Goal: Obtain resource: Download file/media

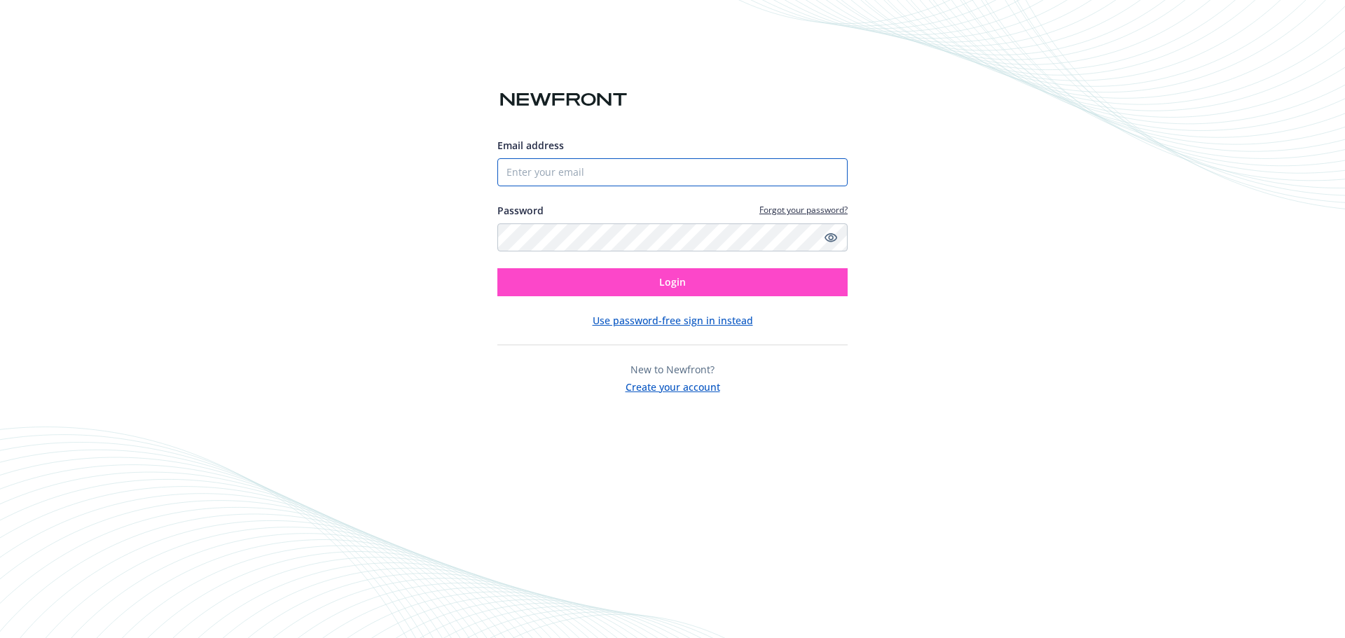
type input "[PERSON_NAME][EMAIL_ADDRESS][DOMAIN_NAME]"
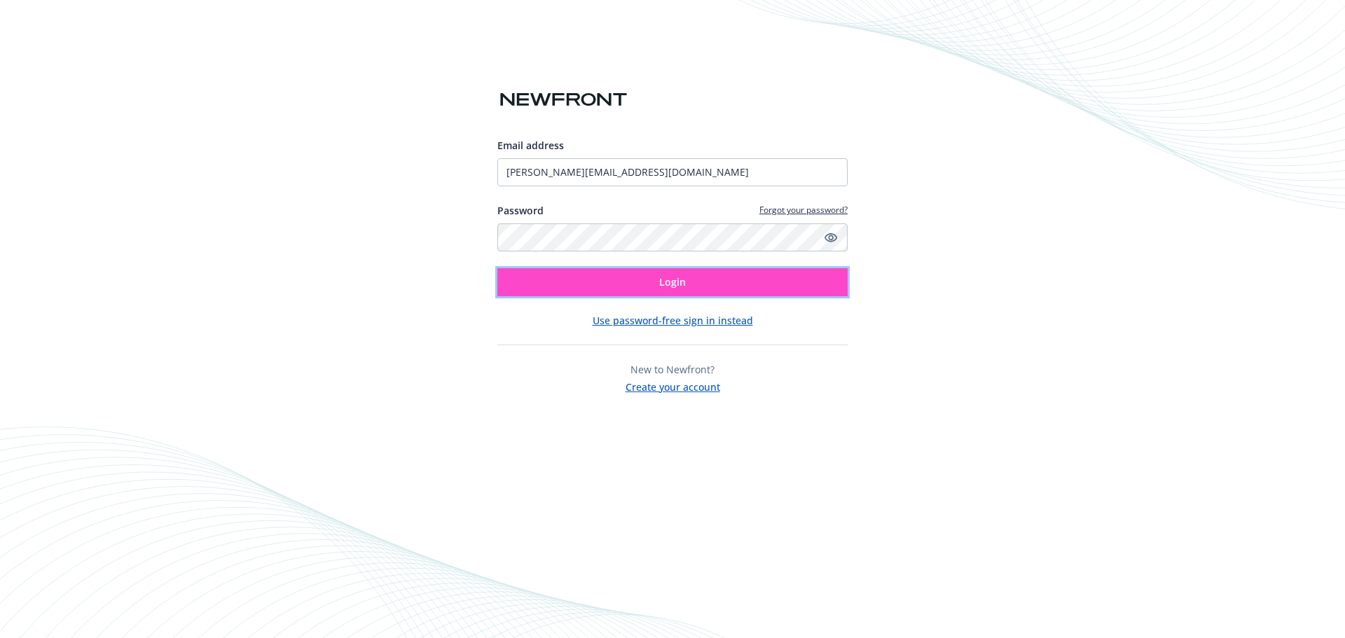
click at [729, 268] on button "Login" at bounding box center [672, 282] width 350 height 28
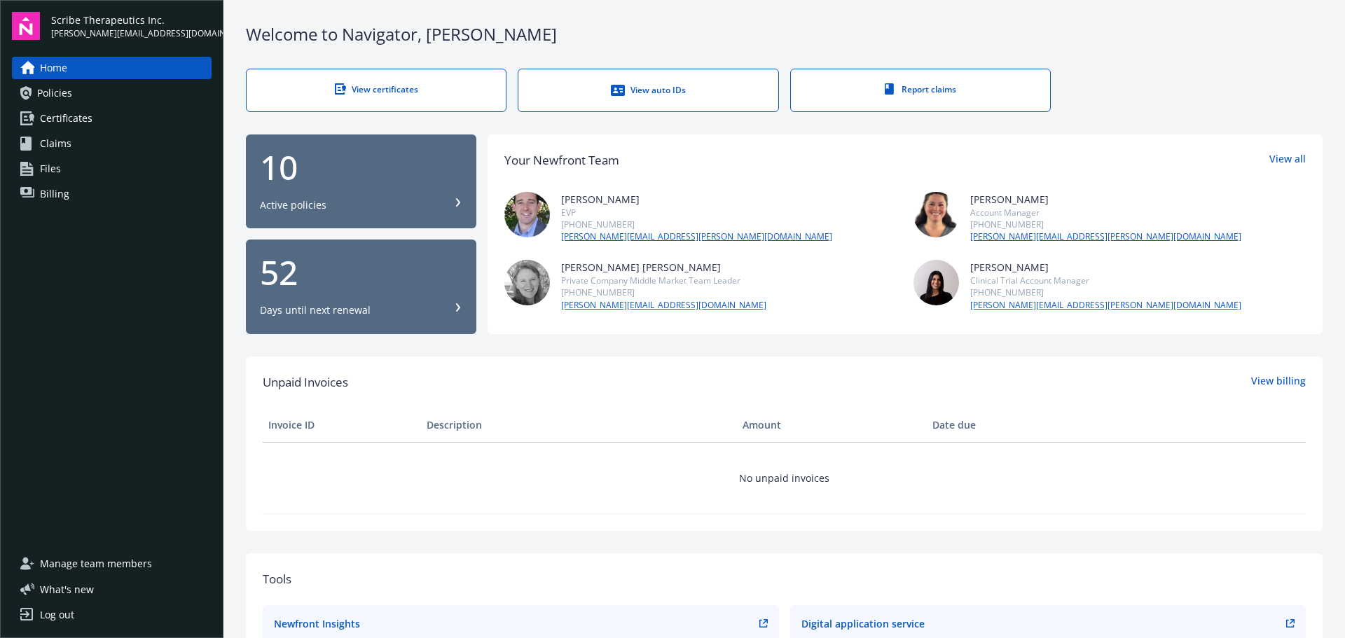
click at [77, 79] on div "Home Policies Certificates Claims Files Billing" at bounding box center [112, 131] width 200 height 149
click at [77, 89] on link "Policies" at bounding box center [112, 93] width 200 height 22
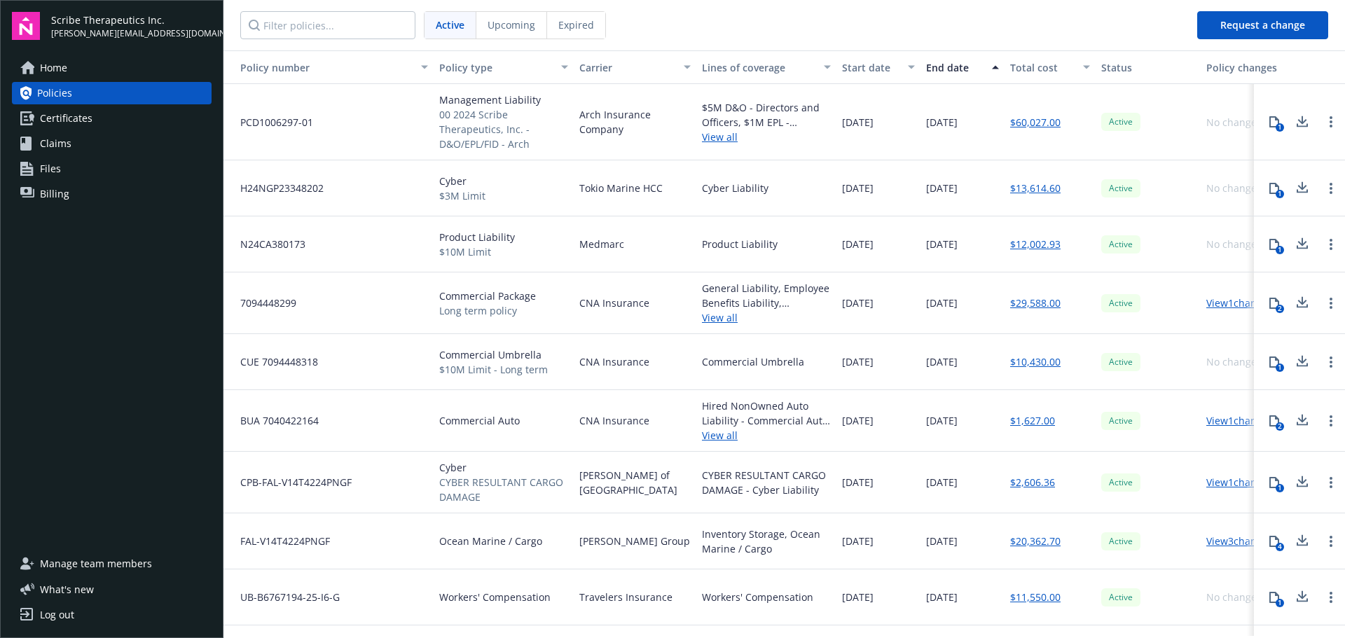
click at [1298, 242] on icon at bounding box center [1302, 244] width 17 height 18
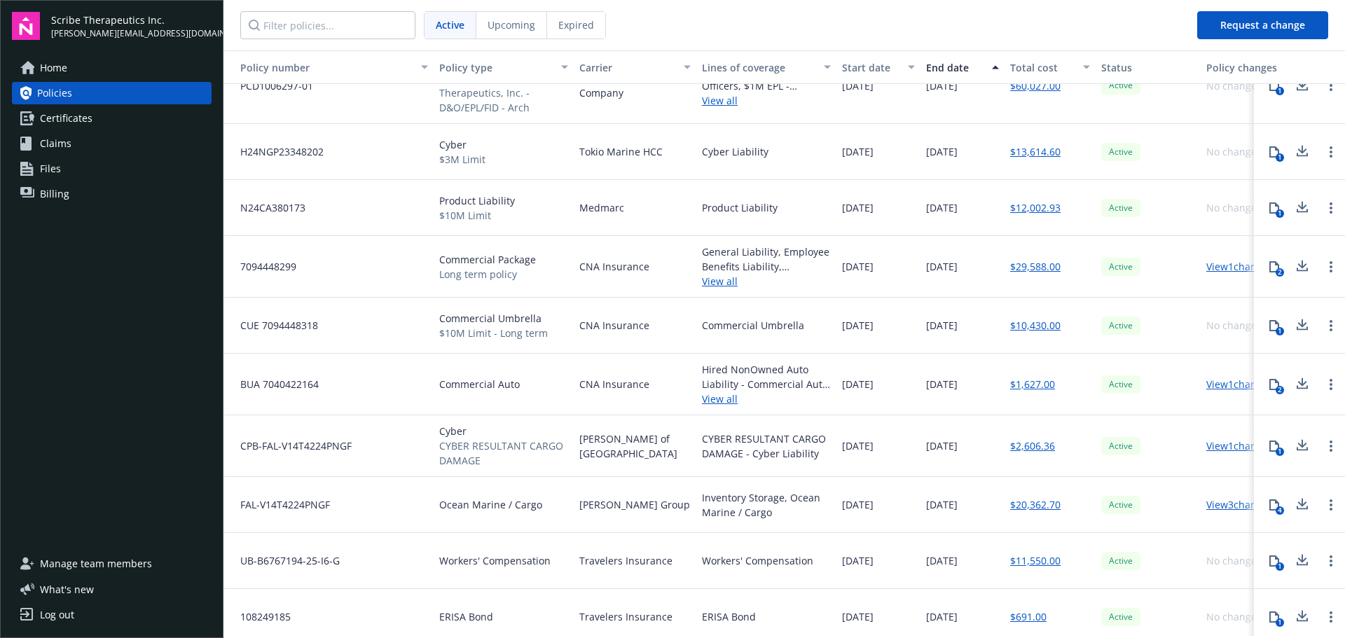
scroll to position [56, 0]
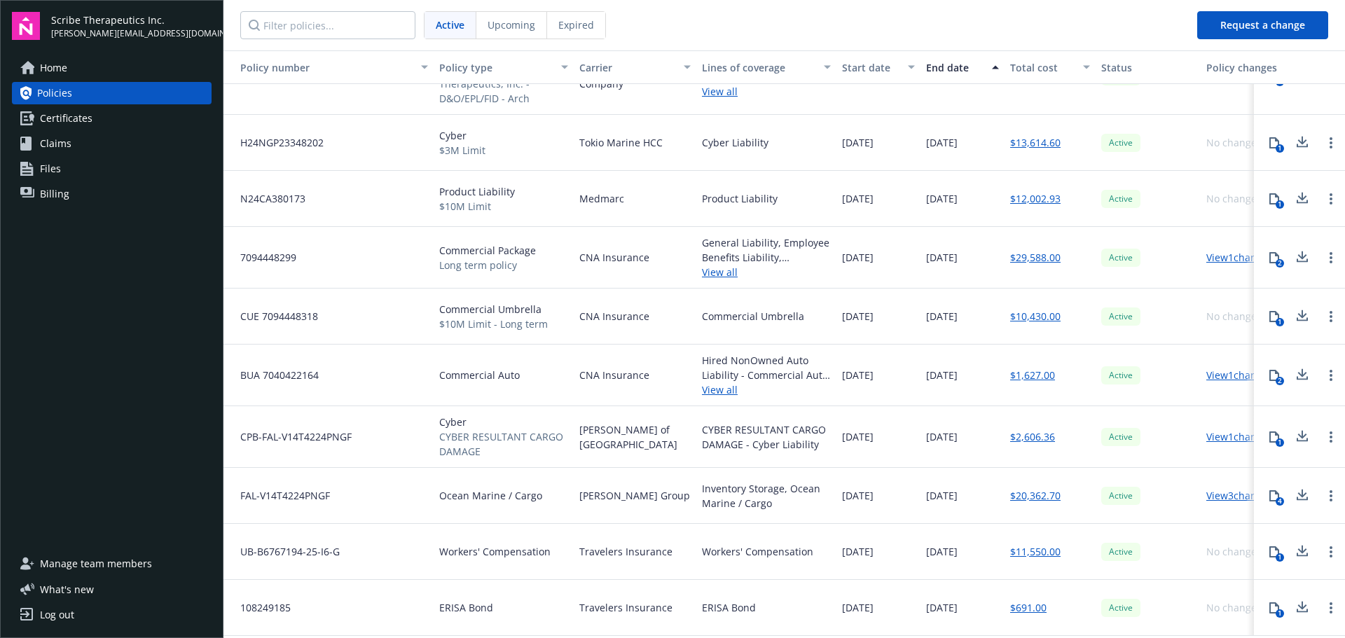
drag, startPoint x: 233, startPoint y: 57, endPoint x: 297, endPoint y: 61, distance: 63.9
click at [871, 131] on div "Policy number Policy type Carrier Lines of coverage Start date End date Total c…" at bounding box center [785, 343] width 1122 height 586
drag, startPoint x: 227, startPoint y: 69, endPoint x: 736, endPoint y: 99, distance: 510.3
click at [732, 99] on div "Policy number Policy type Carrier Lines of coverage Start date End date Total c…" at bounding box center [785, 343] width 1122 height 586
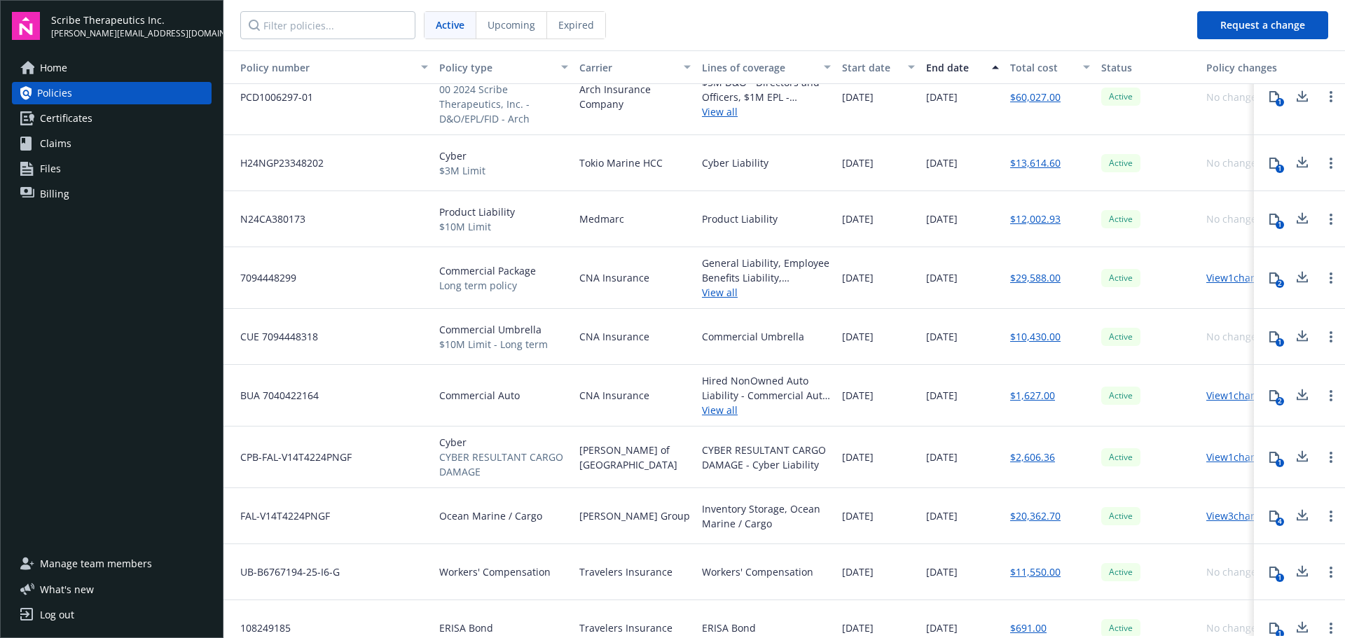
scroll to position [0, 0]
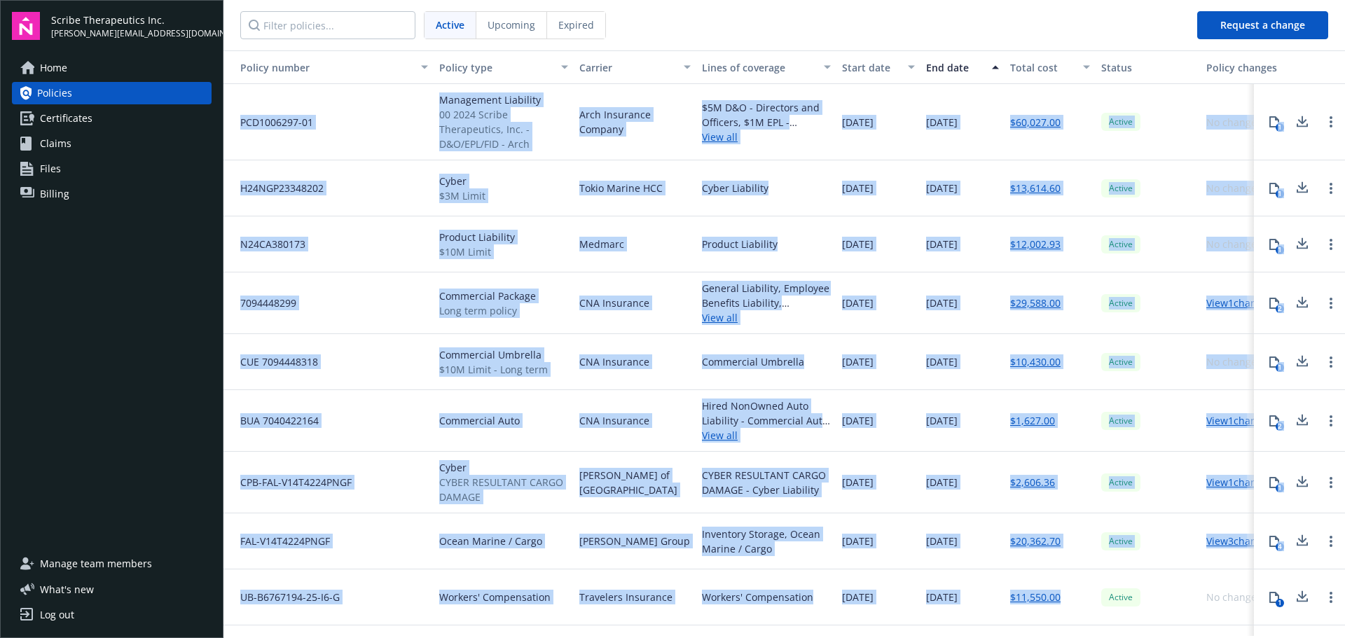
drag, startPoint x: 1069, startPoint y: 600, endPoint x: 304, endPoint y: 60, distance: 936.5
click at [238, 60] on div "Policy number Policy type Carrier Lines of coverage Start date End date Total c…" at bounding box center [785, 343] width 1122 height 586
copy div "PCD1006297-01 Management Liability 00 2024 Scribe Therapeutics, Inc. - D&O/EPL/…"
click at [553, 157] on div "Management Liability 00 2024 Scribe Therapeutics, Inc. - D&O/EPL/FID - Arch" at bounding box center [504, 122] width 140 height 76
click at [551, 146] on span "00 2024 Scribe Therapeutics, Inc. - D&O/EPL/FID - Arch" at bounding box center [503, 129] width 129 height 44
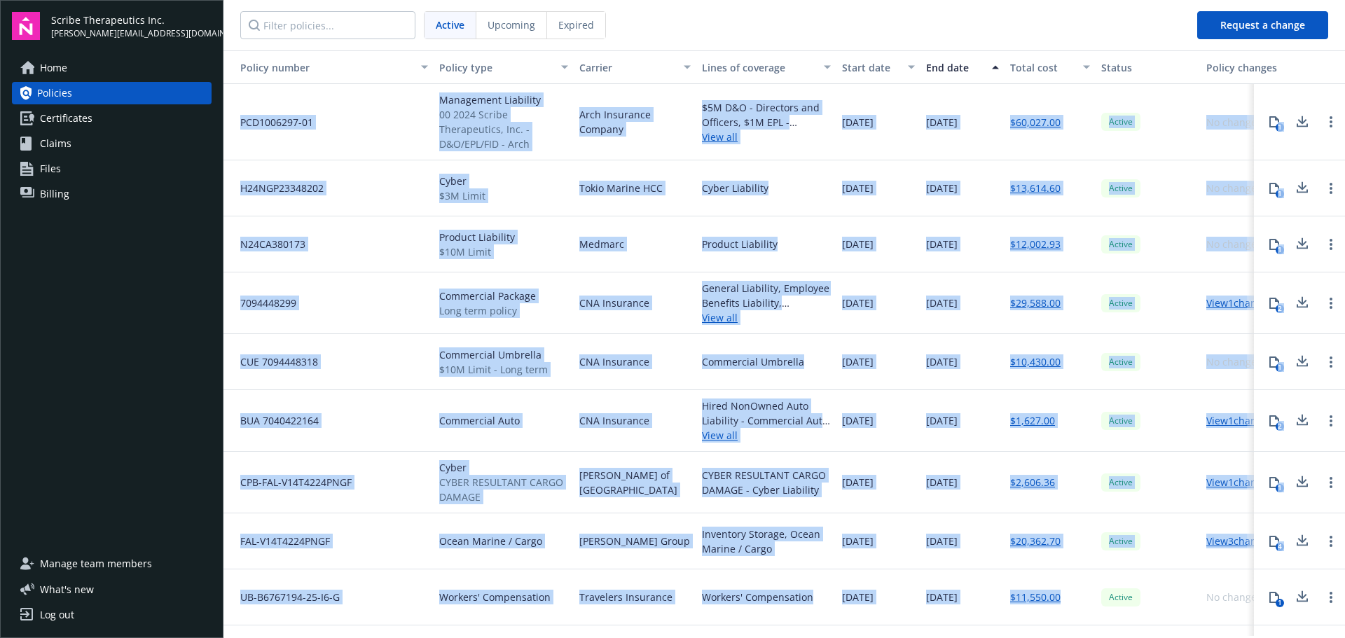
click at [547, 149] on span "00 2024 Scribe Therapeutics, Inc. - D&O/EPL/FID - Arch" at bounding box center [503, 129] width 129 height 44
click at [511, 58] on button "Policy type" at bounding box center [504, 67] width 140 height 34
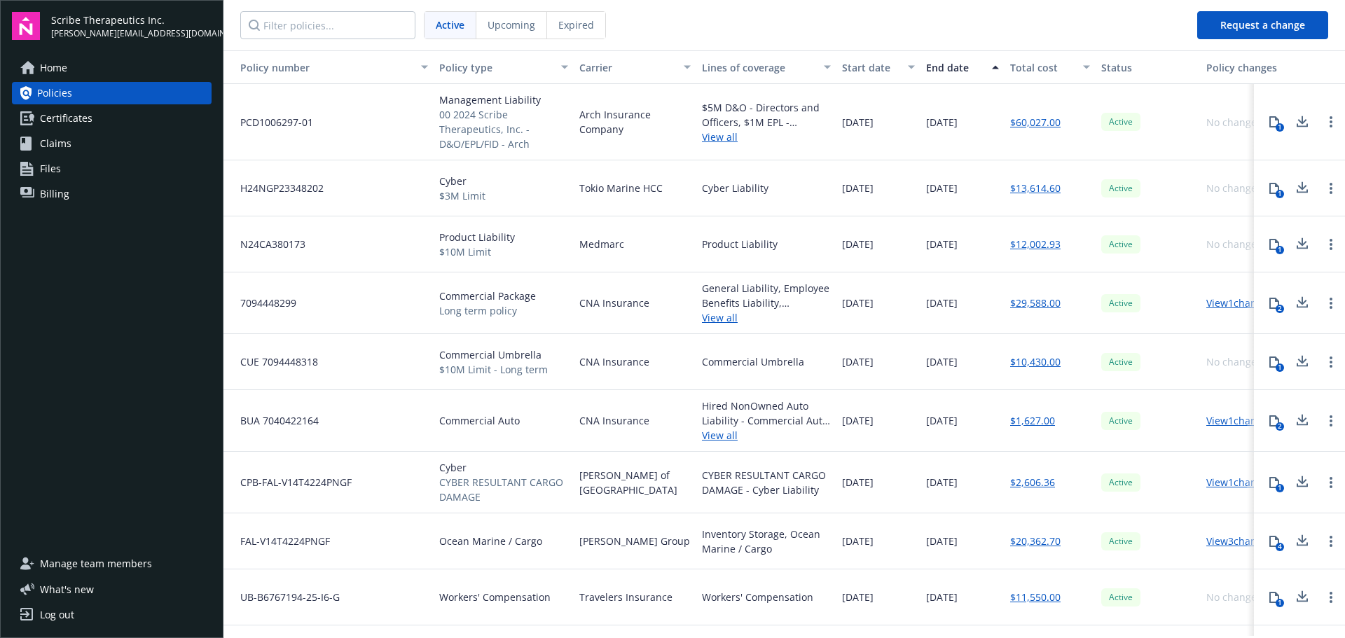
click at [700, 11] on nav "Active Upcoming Expired" at bounding box center [705, 25] width 963 height 50
drag, startPoint x: 537, startPoint y: 155, endPoint x: 441, endPoint y: 102, distance: 109.8
click at [441, 102] on div "Management Liability 00 2024 Scribe Therapeutics, Inc. - D&O/EPL/FID - Arch" at bounding box center [504, 122] width 140 height 76
copy div "Management Liability 00 2024 Scribe Therapeutics, Inc. - D&O/EPL/FID - Arch"
drag, startPoint x: 491, startPoint y: 200, endPoint x: 1308, endPoint y: 174, distance: 817.4
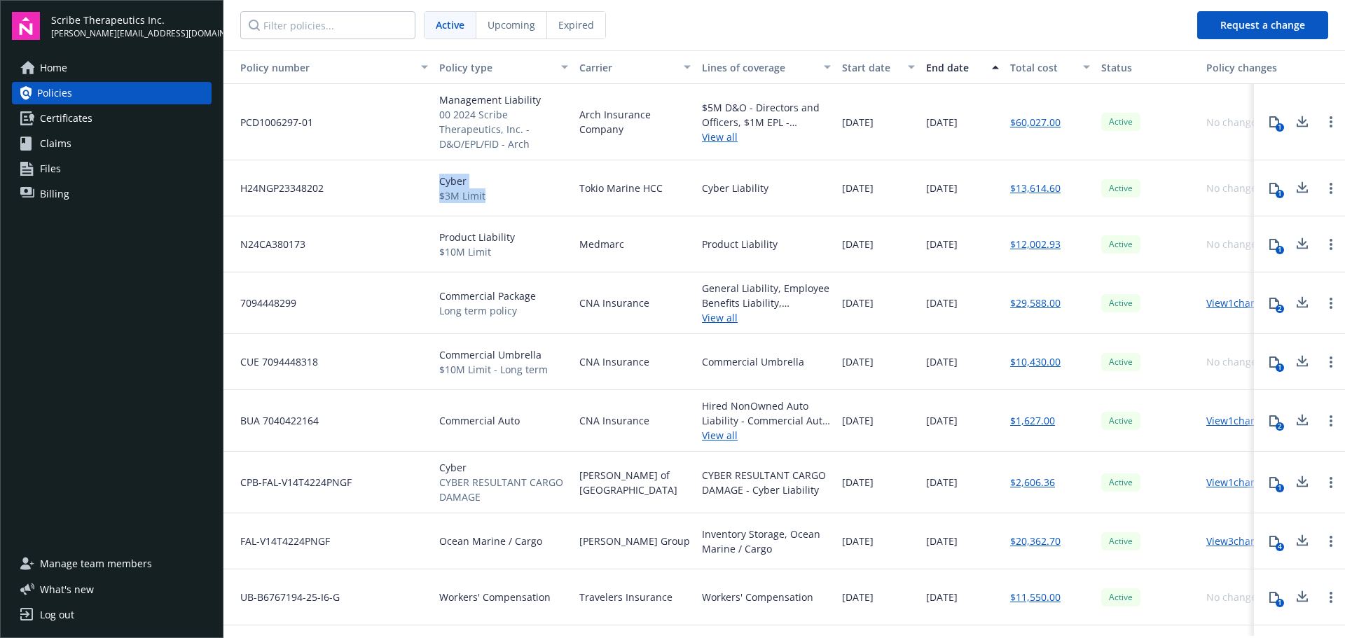
click at [437, 178] on div "Cyber $3M Limit" at bounding box center [504, 188] width 140 height 56
copy div "Cyber $3M Limit"
drag, startPoint x: 512, startPoint y: 259, endPoint x: 438, endPoint y: 242, distance: 76.3
click at [438, 242] on div "Product Liability $10M Limit" at bounding box center [504, 245] width 140 height 56
copy div "Product Liability $10M Limit"
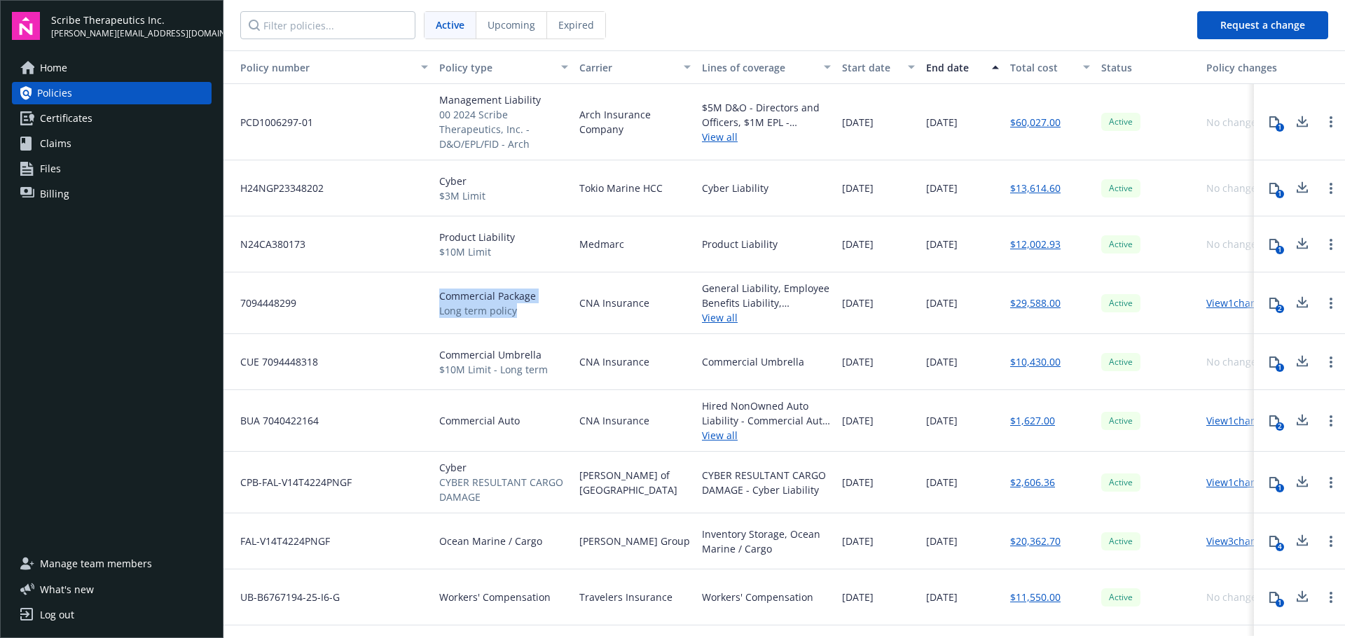
drag, startPoint x: 528, startPoint y: 316, endPoint x: 441, endPoint y: 299, distance: 87.8
click at [441, 299] on div "Commercial Package Long term policy" at bounding box center [487, 303] width 97 height 29
copy div "Commercial Package Long term policy"
drag, startPoint x: 554, startPoint y: 376, endPoint x: 437, endPoint y: 353, distance: 118.5
click at [437, 353] on div "Commercial Umbrella $10M Limit - Long term" at bounding box center [504, 362] width 140 height 56
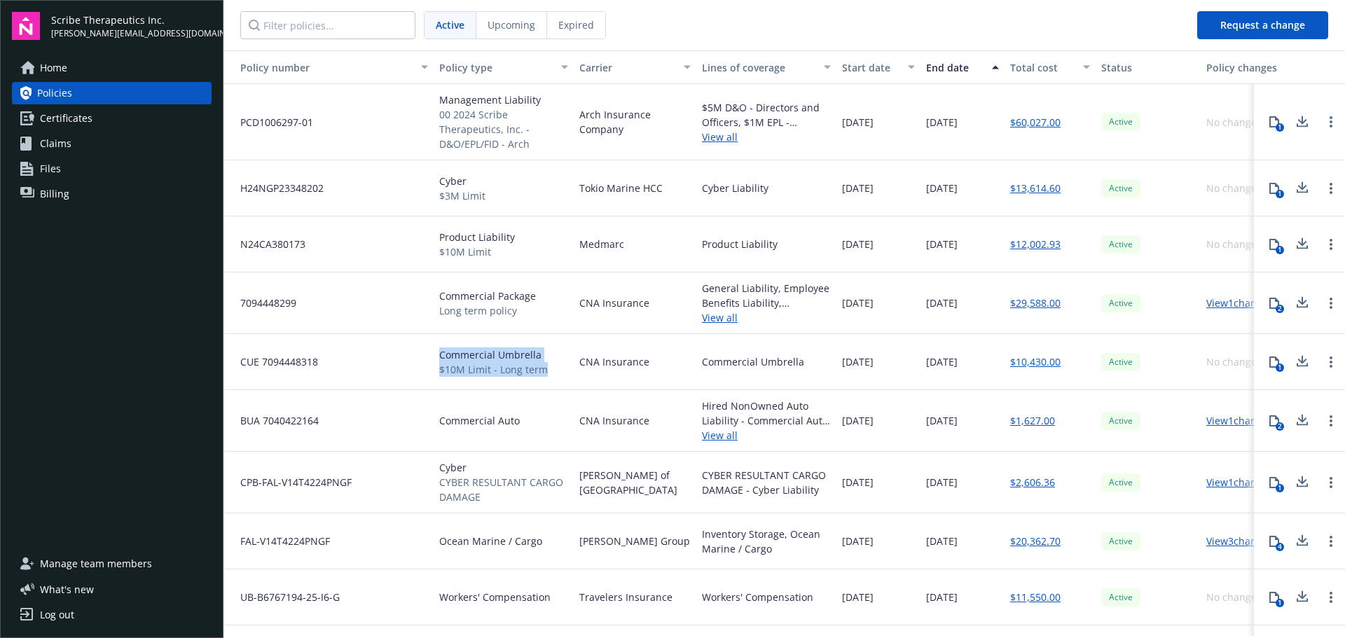
copy div "Commercial Umbrella $10M Limit - Long term"
drag, startPoint x: 558, startPoint y: 423, endPoint x: 799, endPoint y: 385, distance: 243.9
click at [441, 418] on div "Commercial Auto" at bounding box center [504, 421] width 140 height 62
copy span "Commercial Auto"
drag, startPoint x: 494, startPoint y: 502, endPoint x: 439, endPoint y: 472, distance: 62.4
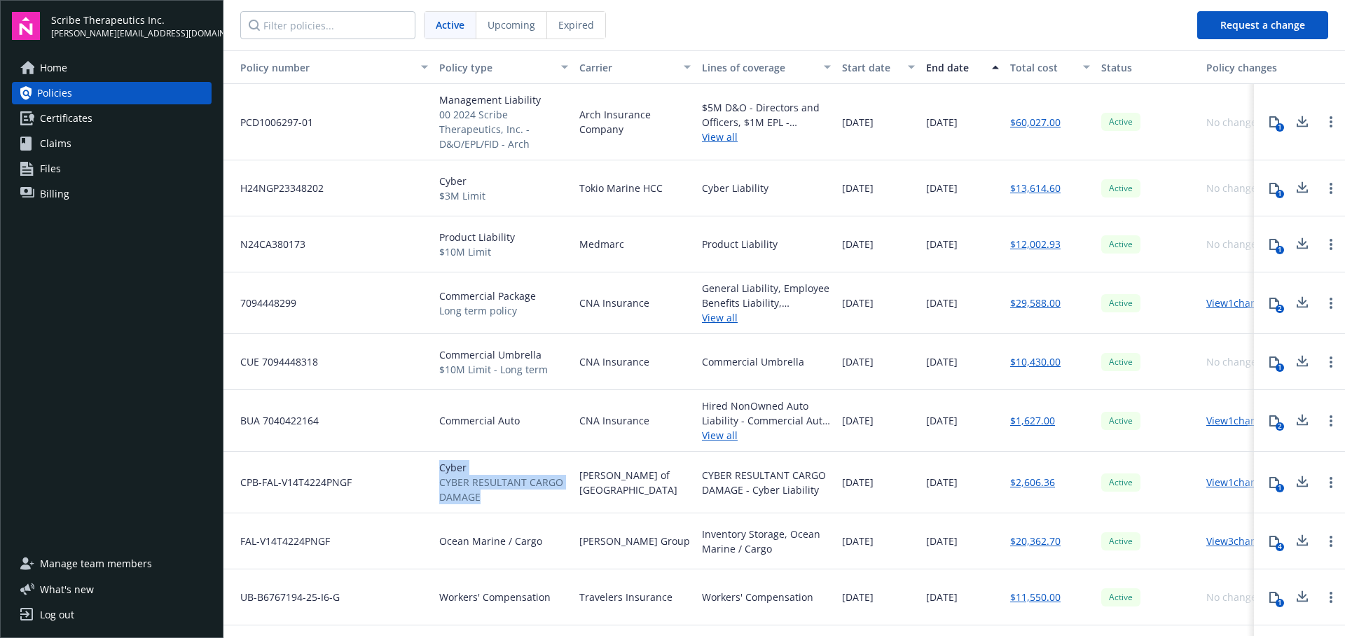
click at [439, 472] on div "Cyber CYBER RESULTANT CARGO DAMAGE" at bounding box center [503, 482] width 129 height 44
copy div "Cyber CYBER RESULTANT CARGO DAMAGE"
drag, startPoint x: 555, startPoint y: 541, endPoint x: 443, endPoint y: 540, distance: 112.1
click at [443, 540] on div "Ocean Marine / Cargo" at bounding box center [504, 542] width 140 height 56
copy span "Ocean Marine / Cargo"
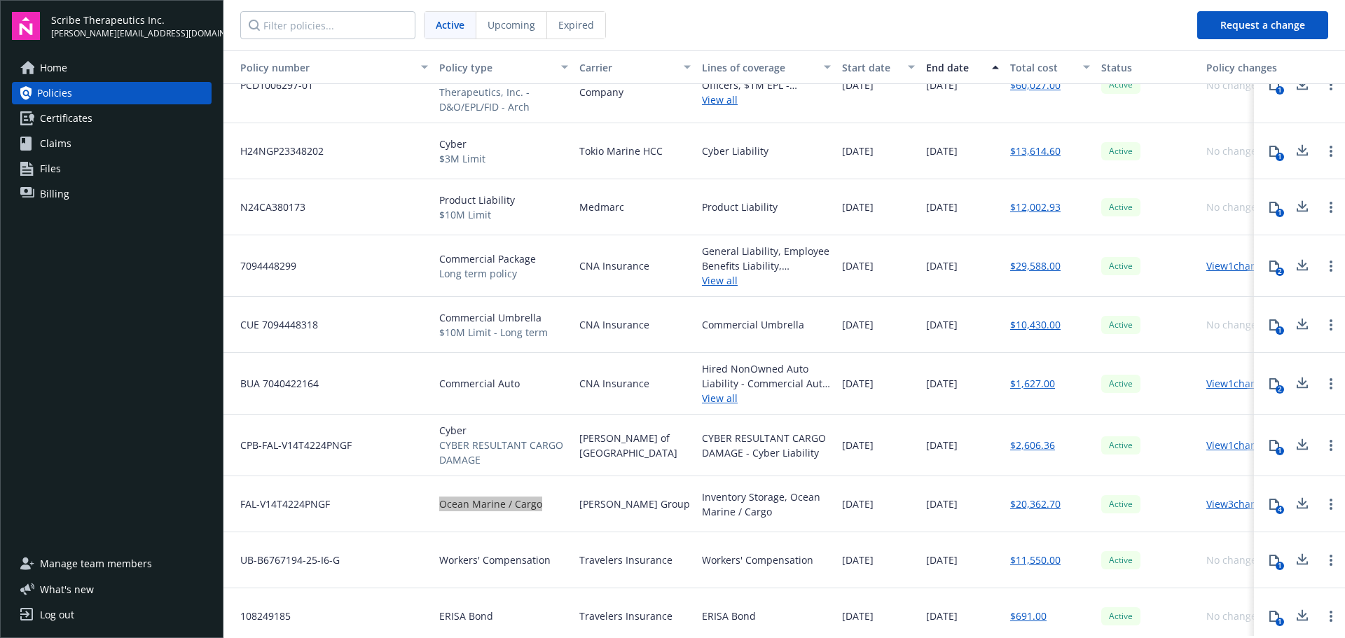
scroll to position [56, 0]
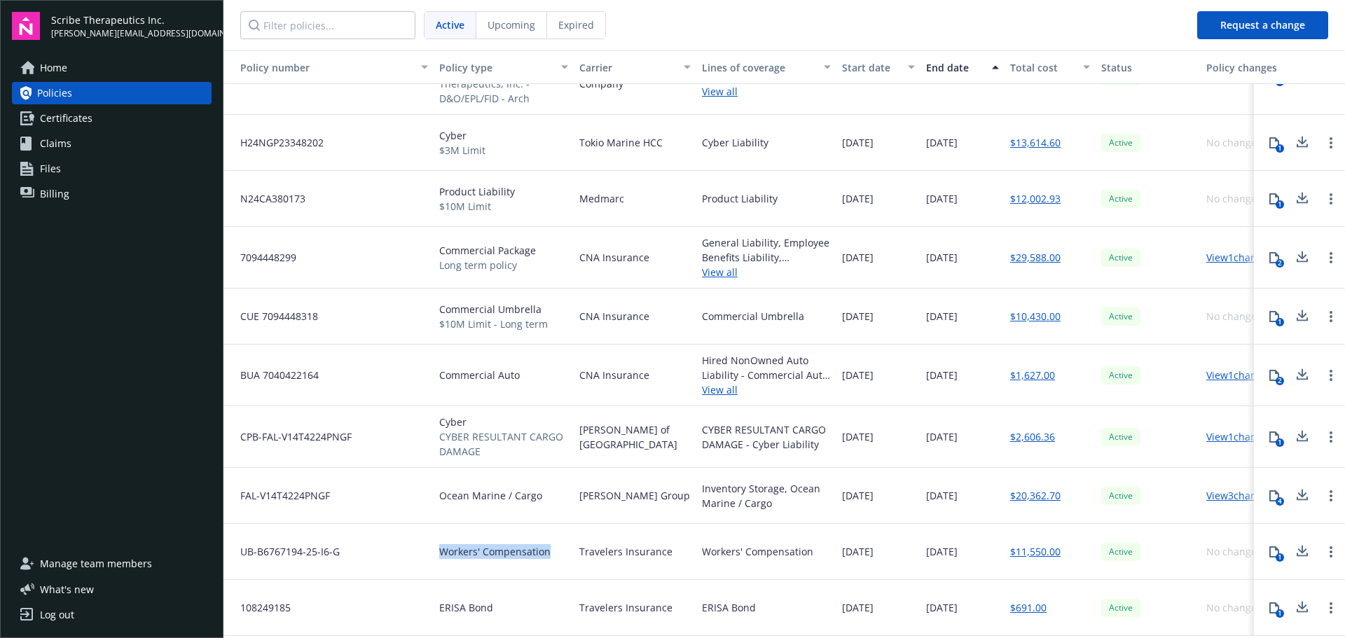
drag, startPoint x: 566, startPoint y: 541, endPoint x: 442, endPoint y: 547, distance: 124.2
click at [442, 547] on div "Workers' Compensation" at bounding box center [504, 552] width 140 height 56
copy span "Workers' Compensation"
drag, startPoint x: 513, startPoint y: 598, endPoint x: 441, endPoint y: 599, distance: 71.5
click at [441, 599] on div "ERISA Bond" at bounding box center [504, 608] width 140 height 56
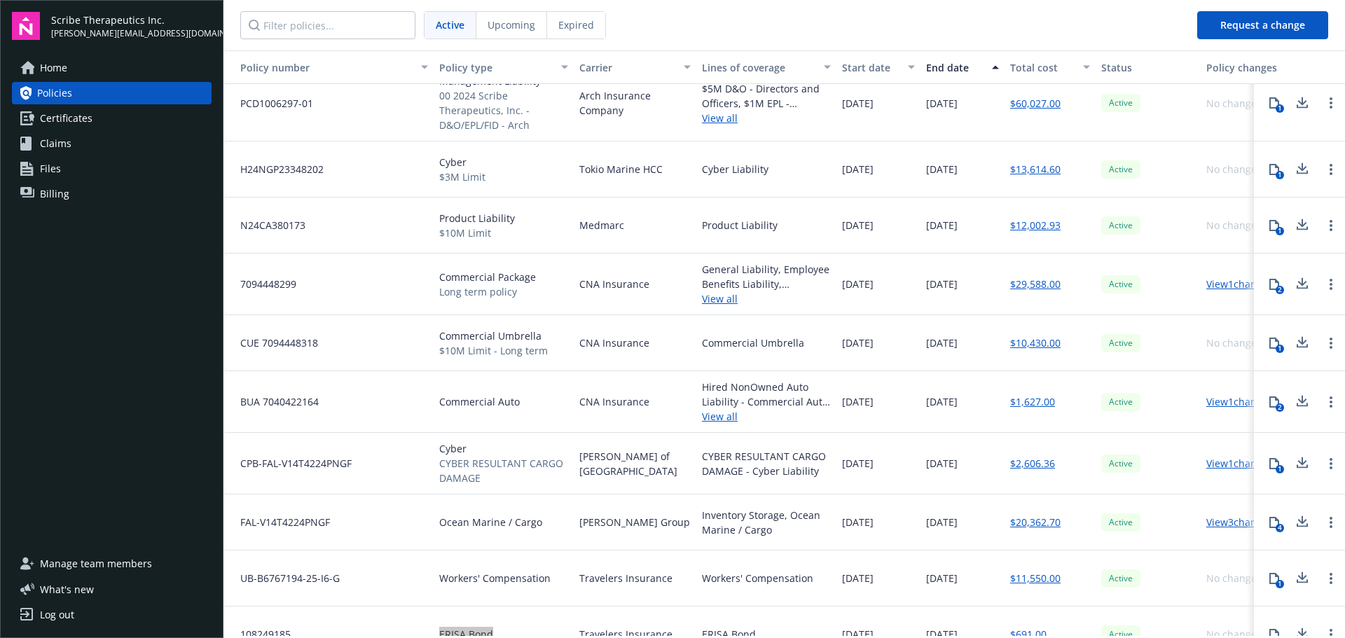
scroll to position [0, 0]
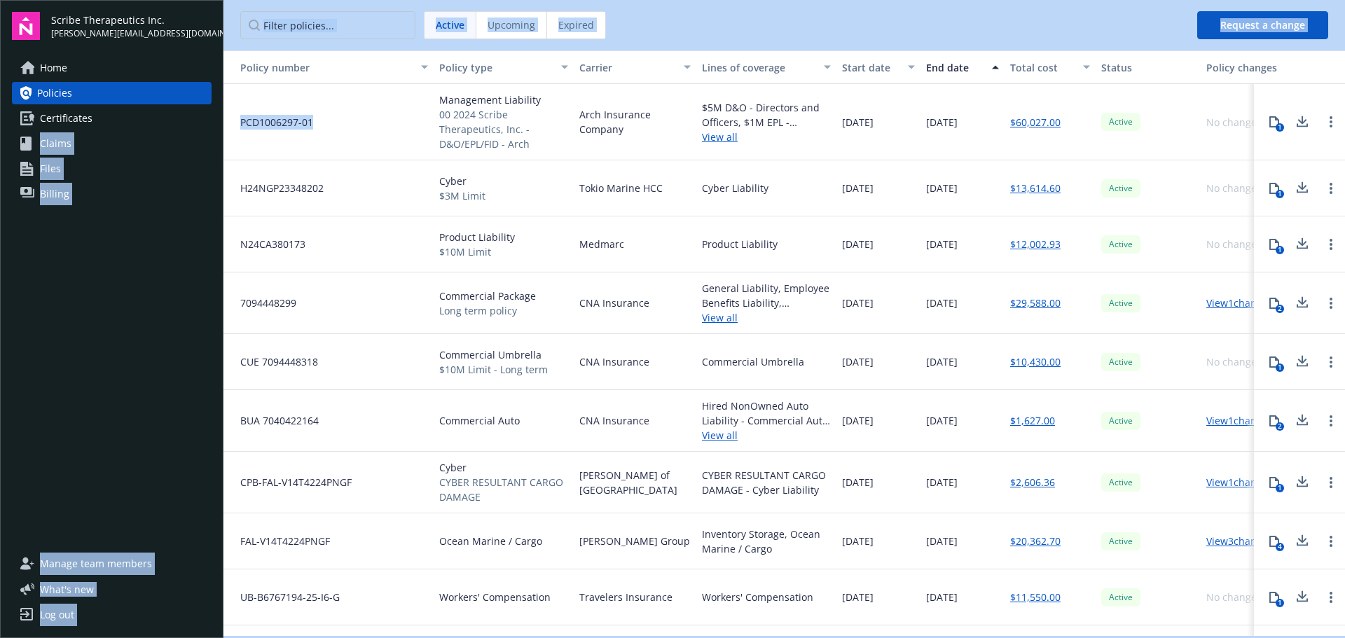
drag, startPoint x: 357, startPoint y: 125, endPoint x: 221, endPoint y: 123, distance: 135.2
click at [221, 123] on div "Scribe Therapeutics Inc. george@scribetx.com Home Policies Certificates Claims …" at bounding box center [672, 319] width 1345 height 638
click at [355, 118] on div "PCD1006297-01" at bounding box center [329, 122] width 210 height 76
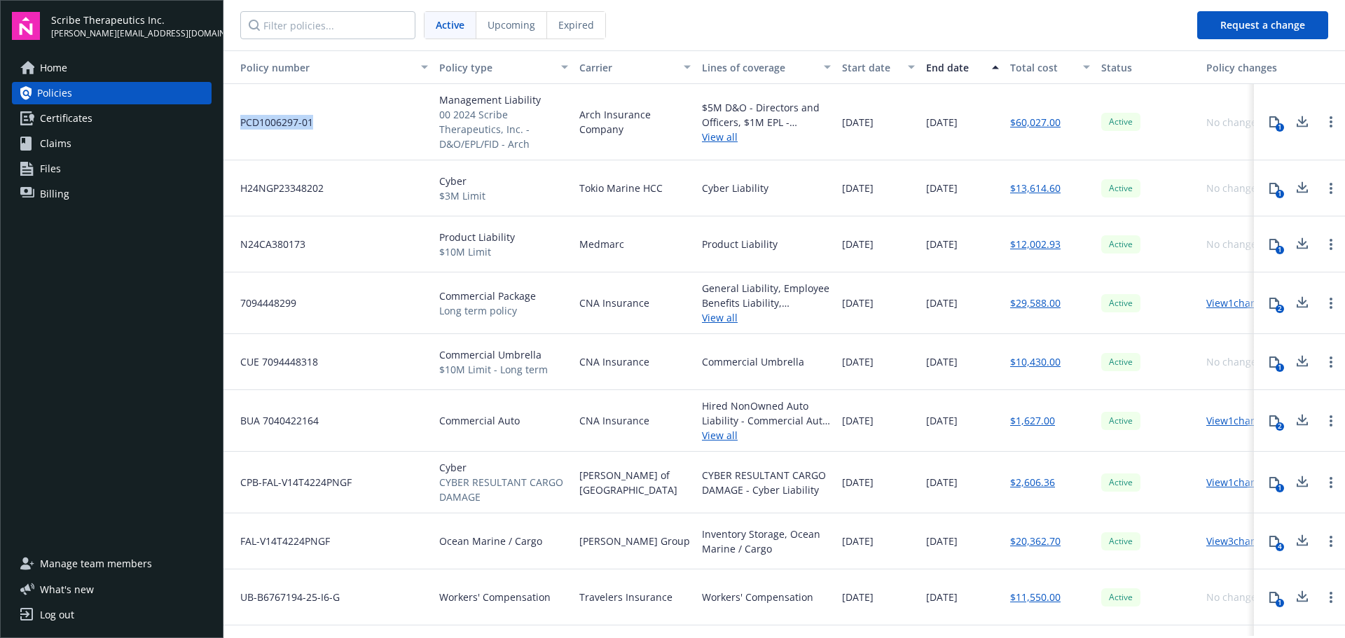
drag, startPoint x: 370, startPoint y: 128, endPoint x: 825, endPoint y: 170, distance: 456.7
click at [229, 132] on div "PCD1006297-01" at bounding box center [329, 122] width 210 height 76
drag, startPoint x: 348, startPoint y: 197, endPoint x: 240, endPoint y: 194, distance: 107.9
click at [240, 194] on div "H24NGP23348202" at bounding box center [329, 188] width 210 height 56
drag, startPoint x: 309, startPoint y: 249, endPoint x: 241, endPoint y: 252, distance: 68.1
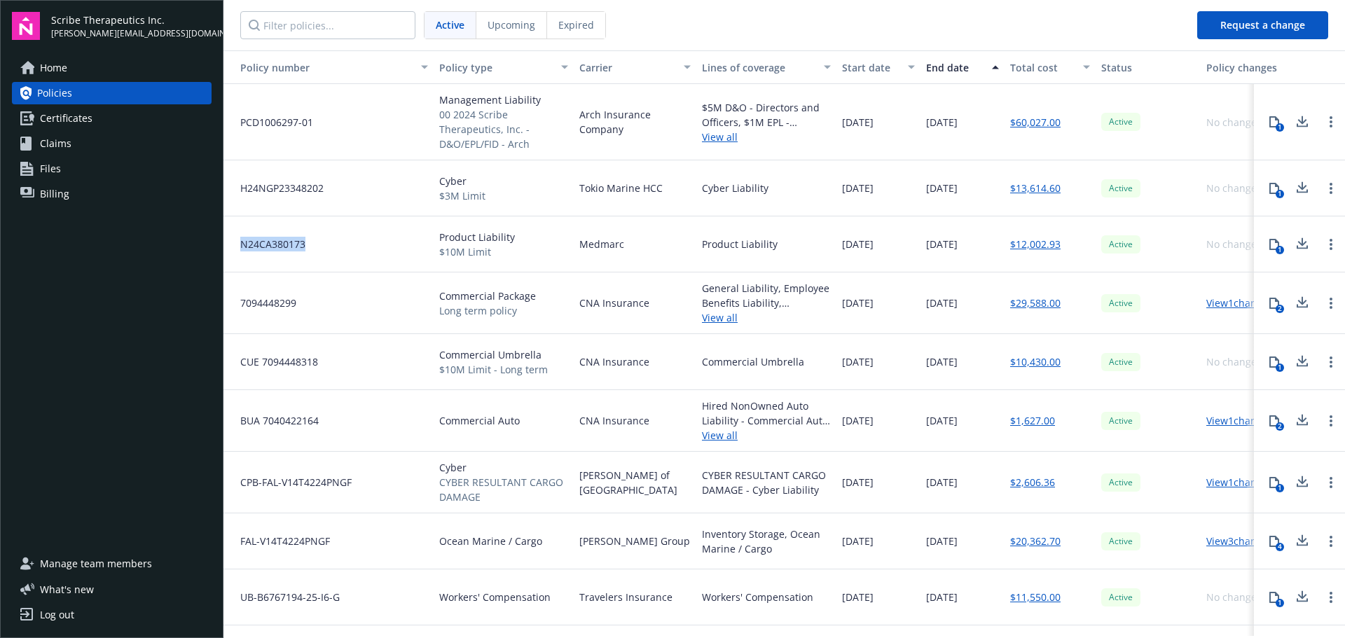
click at [241, 252] on div "N24CA380173" at bounding box center [329, 245] width 210 height 56
drag, startPoint x: 321, startPoint y: 297, endPoint x: 243, endPoint y: 295, distance: 77.8
click at [243, 295] on div "7094448299" at bounding box center [329, 304] width 210 height 62
drag, startPoint x: 341, startPoint y: 355, endPoint x: 233, endPoint y: 355, distance: 107.2
click at [233, 355] on div "CUE 7094448318" at bounding box center [329, 362] width 210 height 56
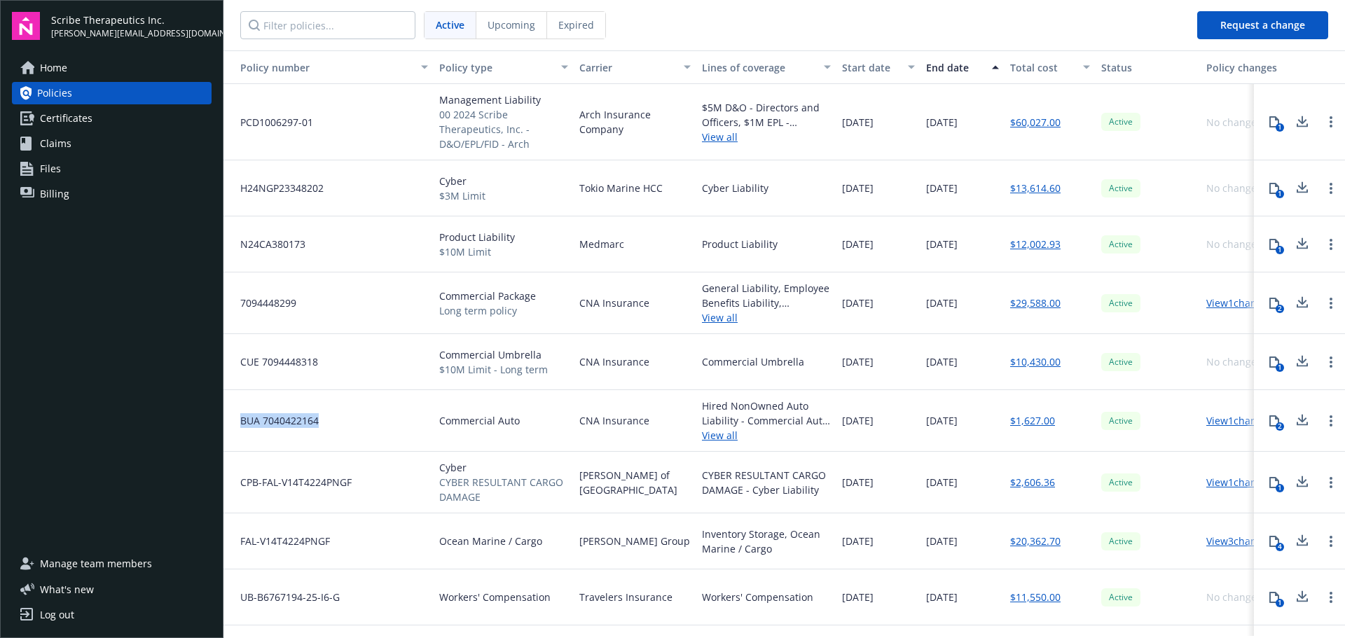
drag, startPoint x: 324, startPoint y: 418, endPoint x: 243, endPoint y: 420, distance: 81.3
click at [243, 420] on div "BUA 7040422164" at bounding box center [329, 421] width 210 height 62
drag, startPoint x: 386, startPoint y: 488, endPoint x: 241, endPoint y: 489, distance: 145.0
click at [241, 489] on div "CPB-FAL-V14T4224PNGF" at bounding box center [329, 483] width 210 height 62
drag, startPoint x: 345, startPoint y: 549, endPoint x: 232, endPoint y: 547, distance: 113.5
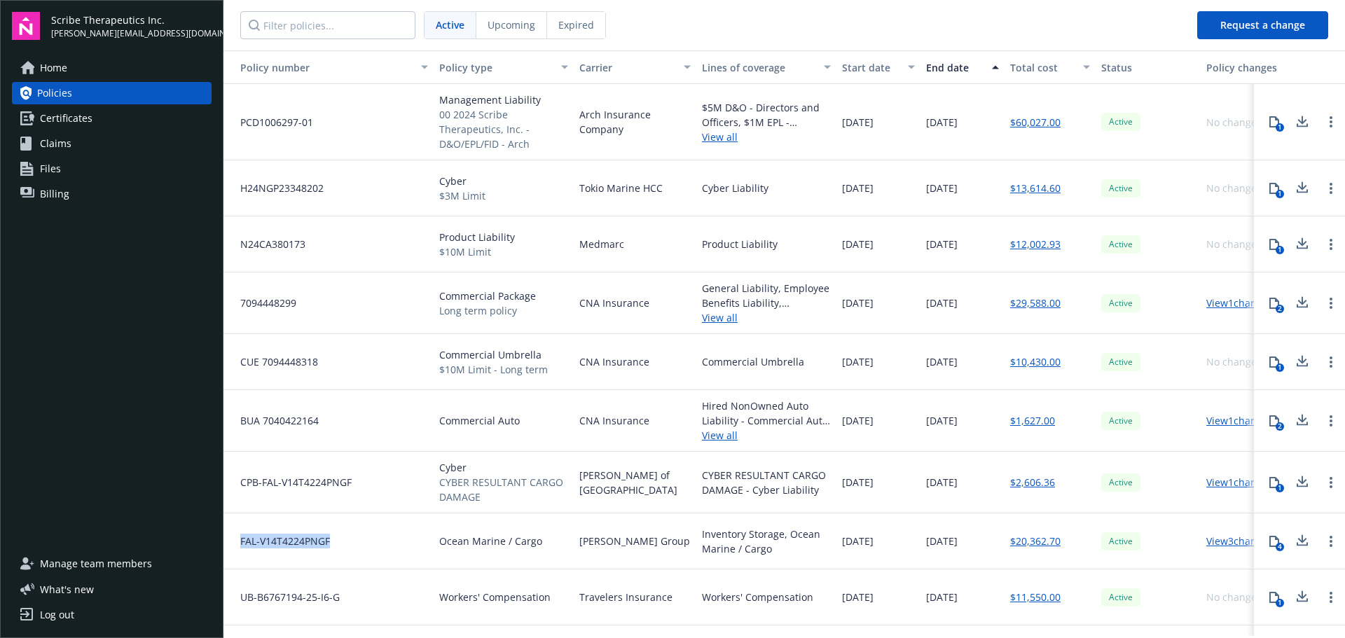
click at [232, 547] on div "FAL-V14T4224PNGF" at bounding box center [329, 542] width 210 height 56
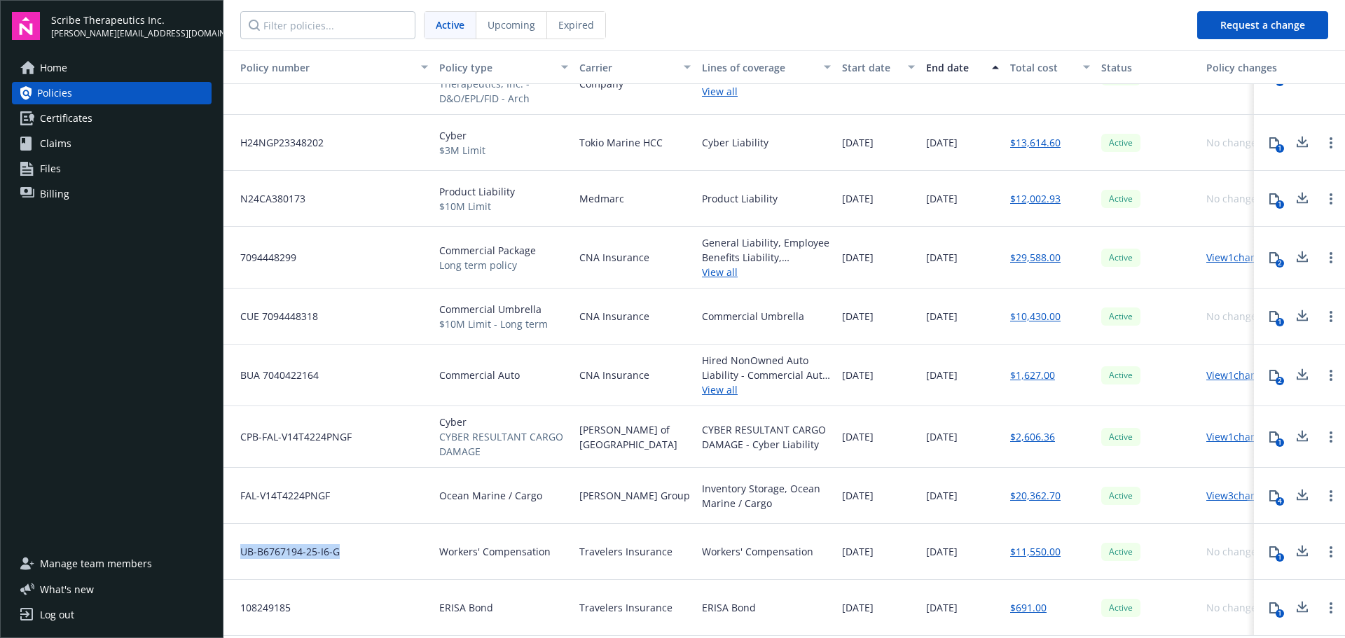
drag, startPoint x: 382, startPoint y: 537, endPoint x: 862, endPoint y: 434, distance: 490.7
click at [242, 545] on div "UB-B6767194-25-I6-G" at bounding box center [329, 552] width 210 height 56
drag, startPoint x: 333, startPoint y: 590, endPoint x: 1246, endPoint y: 462, distance: 921.9
click at [230, 589] on div "108249185" at bounding box center [329, 608] width 210 height 56
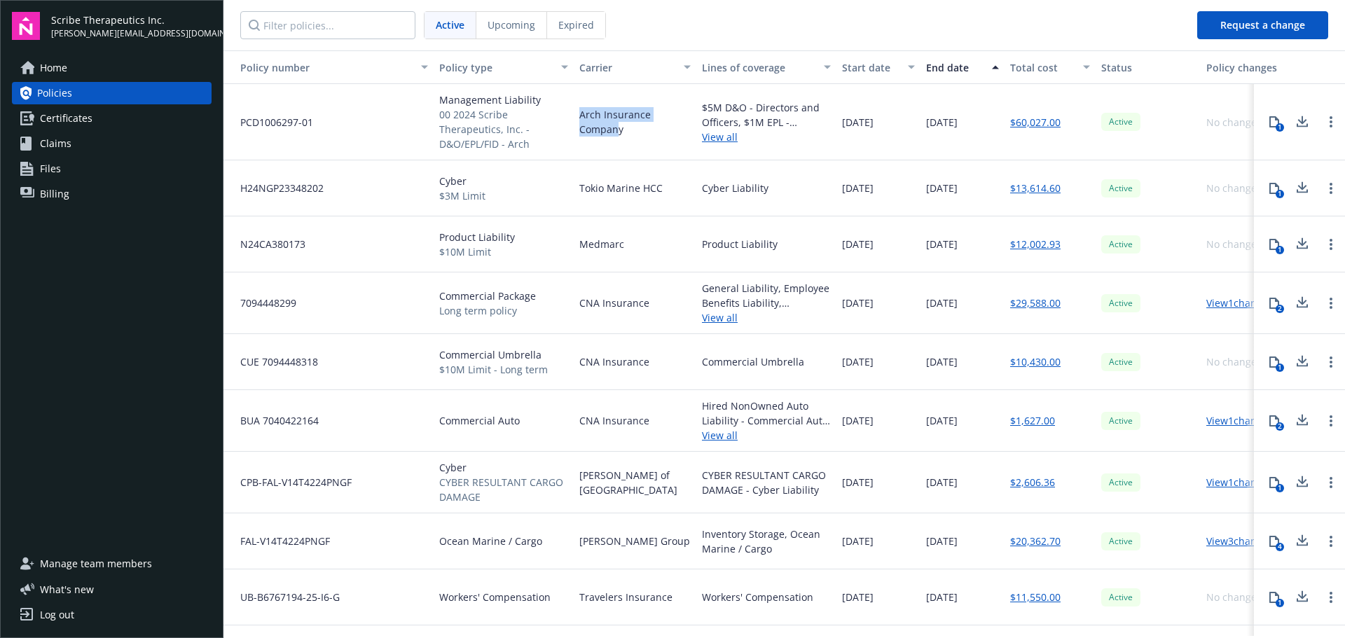
drag, startPoint x: 619, startPoint y: 137, endPoint x: 579, endPoint y: 116, distance: 45.4
click at [579, 116] on div "Arch Insurance Company" at bounding box center [635, 122] width 123 height 76
click at [610, 132] on span "Arch Insurance Company" at bounding box center [634, 121] width 111 height 29
drag, startPoint x: 629, startPoint y: 130, endPoint x: 579, endPoint y: 119, distance: 50.2
click at [579, 119] on span "Arch Insurance Company" at bounding box center [634, 121] width 111 height 29
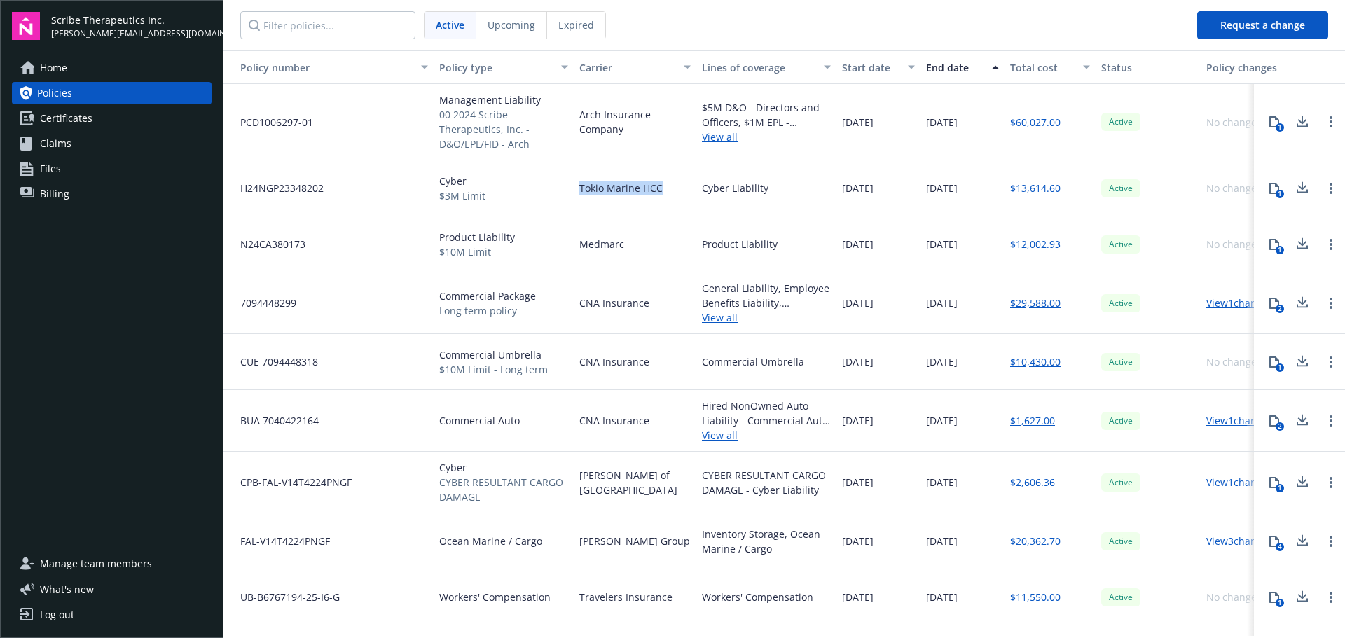
drag, startPoint x: 686, startPoint y: 184, endPoint x: 580, endPoint y: 186, distance: 105.8
click at [580, 186] on div "Tokio Marine HCC" at bounding box center [635, 188] width 123 height 56
drag, startPoint x: 632, startPoint y: 252, endPoint x: 582, endPoint y: 242, distance: 50.8
click at [582, 242] on div "Medmarc" at bounding box center [635, 245] width 123 height 56
drag, startPoint x: 664, startPoint y: 310, endPoint x: 628, endPoint y: 305, distance: 36.1
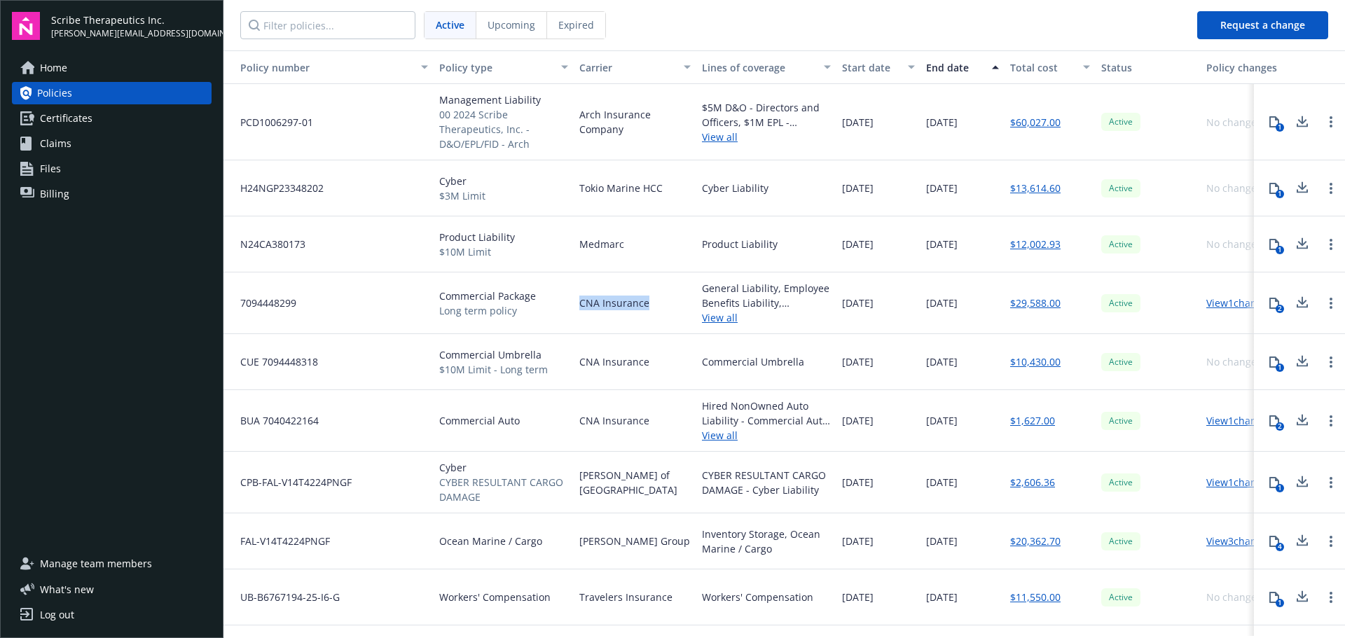
click at [562, 313] on div "7094448299 Commercial Package Long term policy CNA Insurance General Liability,…" at bounding box center [802, 304] width 1156 height 62
drag, startPoint x: 662, startPoint y: 488, endPoint x: 577, endPoint y: 487, distance: 84.8
click at [577, 487] on div "Lloyd's of London" at bounding box center [635, 483] width 123 height 62
drag, startPoint x: 647, startPoint y: 548, endPoint x: 579, endPoint y: 544, distance: 68.1
click at [579, 545] on div "Beazley Group" at bounding box center [635, 542] width 123 height 56
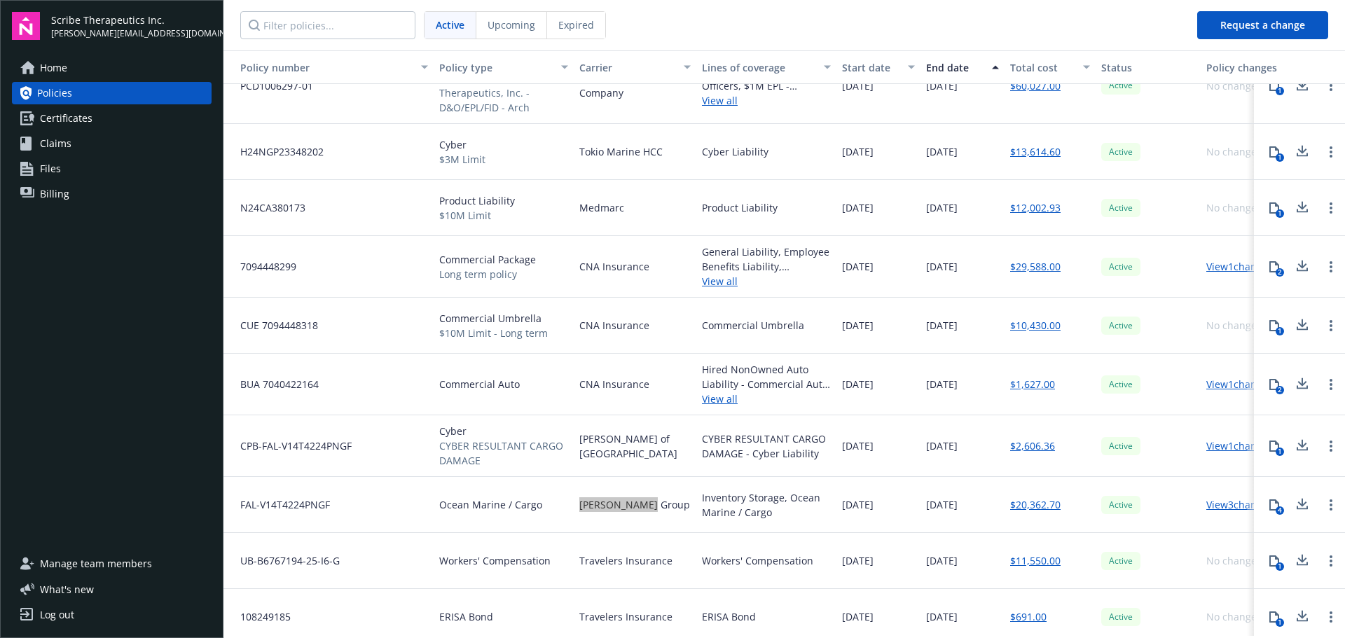
scroll to position [56, 0]
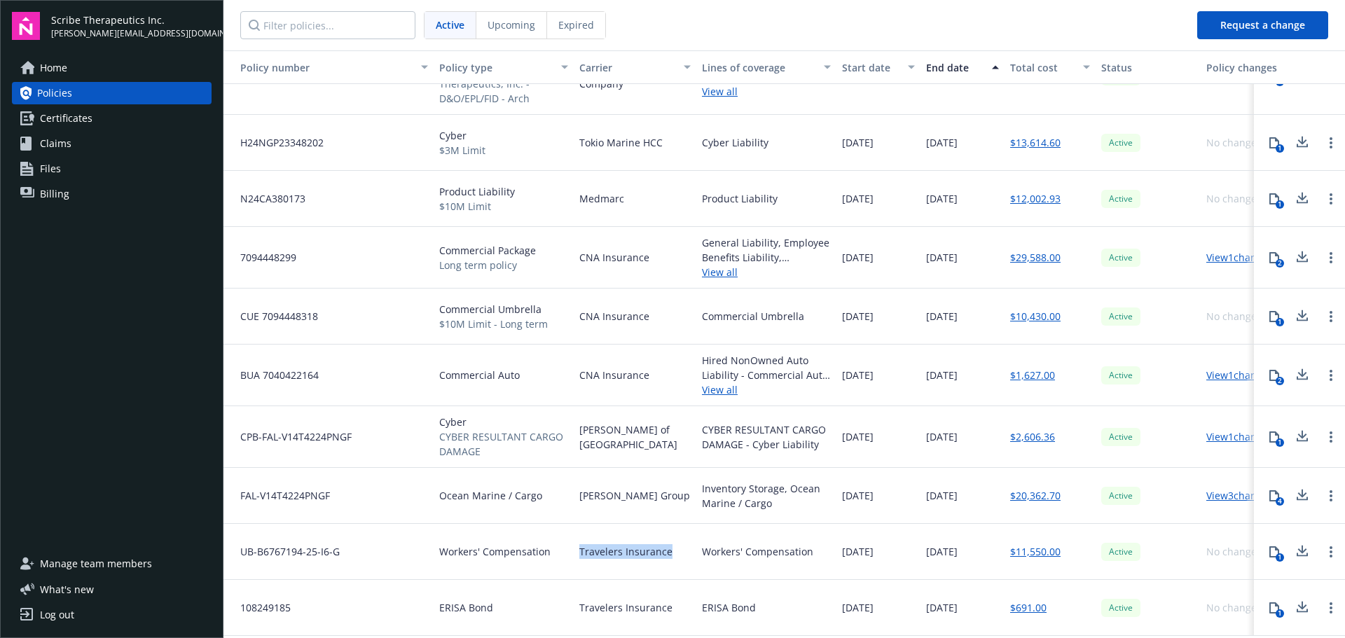
drag, startPoint x: 680, startPoint y: 544, endPoint x: 577, endPoint y: 544, distance: 102.3
click at [577, 544] on div "Travelers Insurance" at bounding box center [635, 552] width 123 height 56
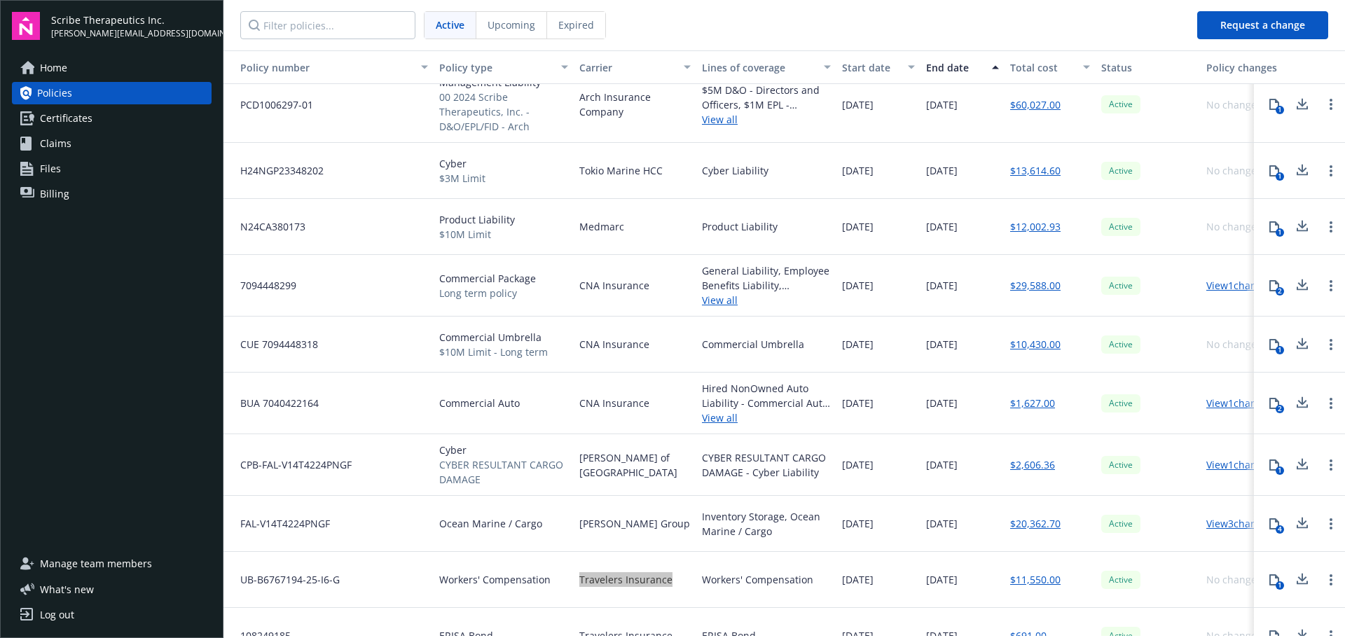
scroll to position [0, 0]
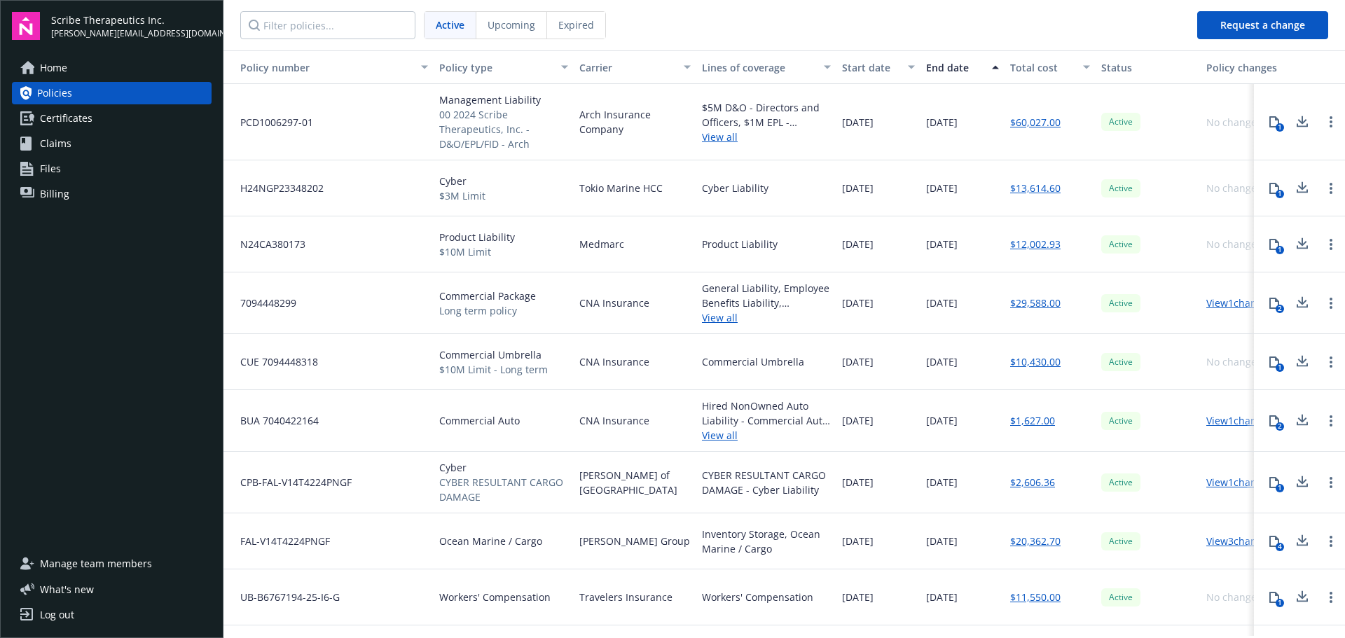
click at [722, 133] on link "View all" at bounding box center [766, 137] width 129 height 15
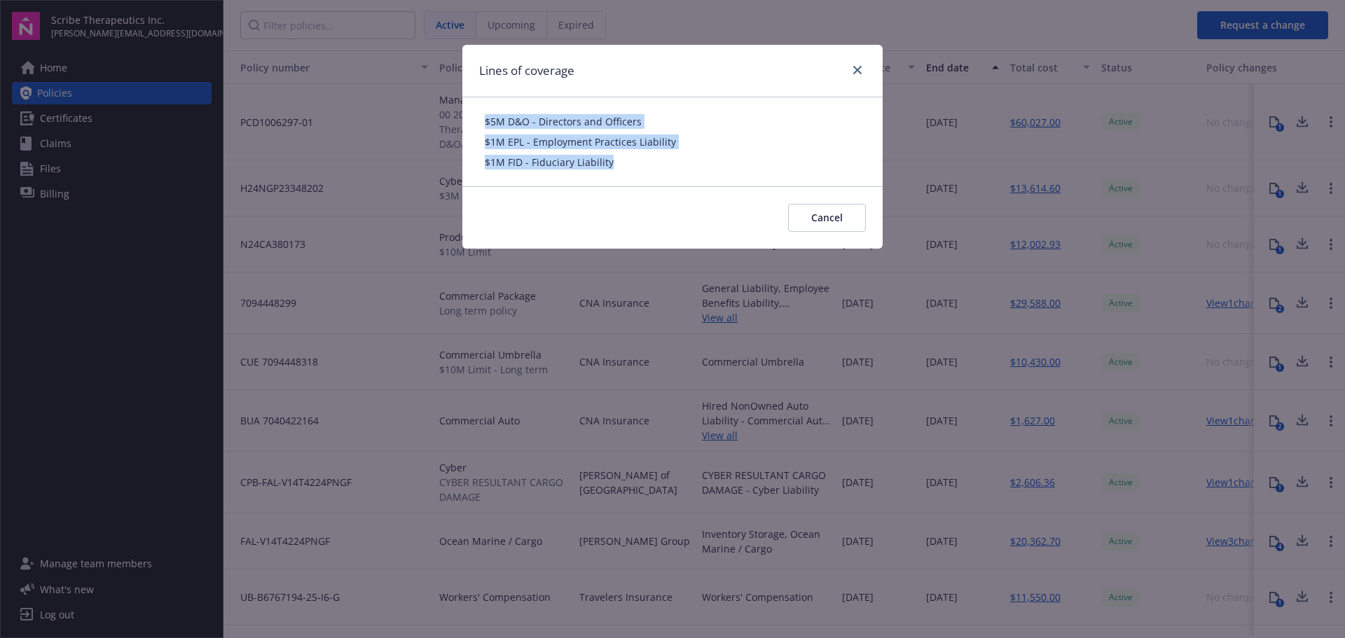
drag, startPoint x: 636, startPoint y: 164, endPoint x: 485, endPoint y: 127, distance: 155.8
click at [485, 127] on div "$5M D&O - Directors and Officers $1M EPL - Employment Practices Liability $1M F…" at bounding box center [673, 141] width 376 height 55
click at [840, 219] on span "Cancel" at bounding box center [827, 217] width 32 height 13
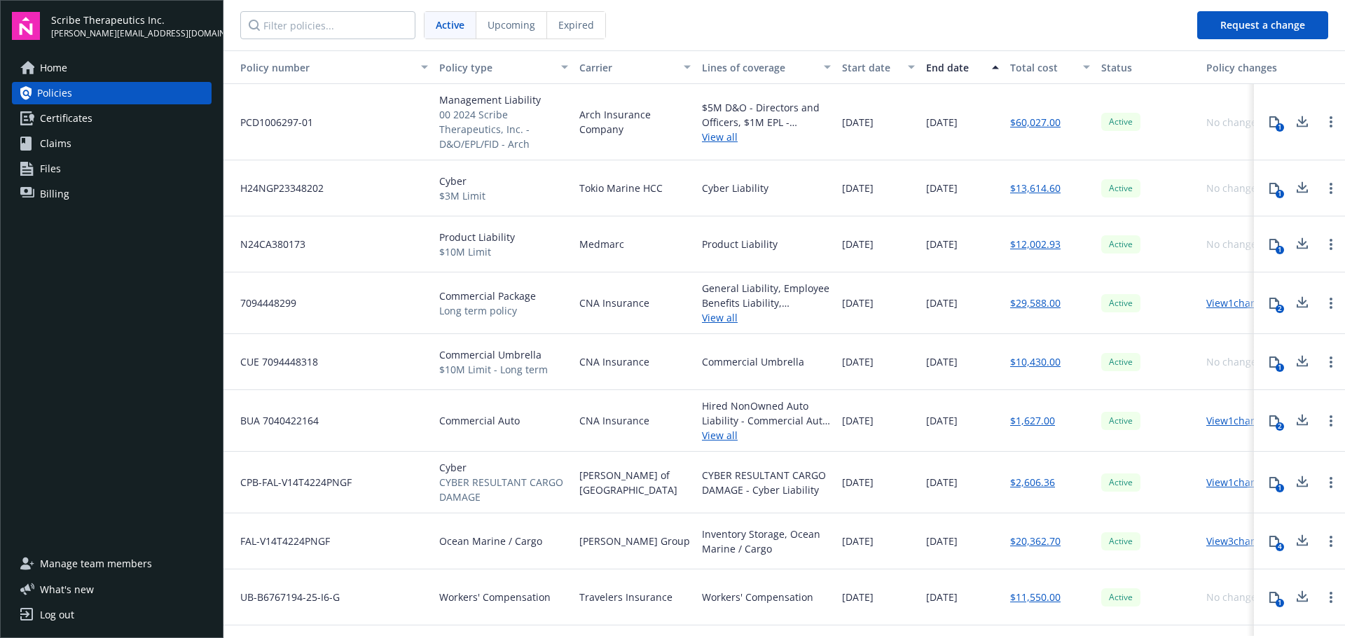
click at [761, 193] on div "Cyber Liability" at bounding box center [766, 188] width 140 height 56
drag, startPoint x: 772, startPoint y: 190, endPoint x: 664, endPoint y: 190, distance: 107.9
click at [663, 190] on div "H24NGP23348202 Cyber $3M Limit Tokio Marine HCC Cyber Liability 12/01/2024 12/0…" at bounding box center [802, 188] width 1156 height 56
drag, startPoint x: 778, startPoint y: 241, endPoint x: 699, endPoint y: 248, distance: 79.5
click at [699, 248] on div "Product Liability" at bounding box center [766, 245] width 140 height 56
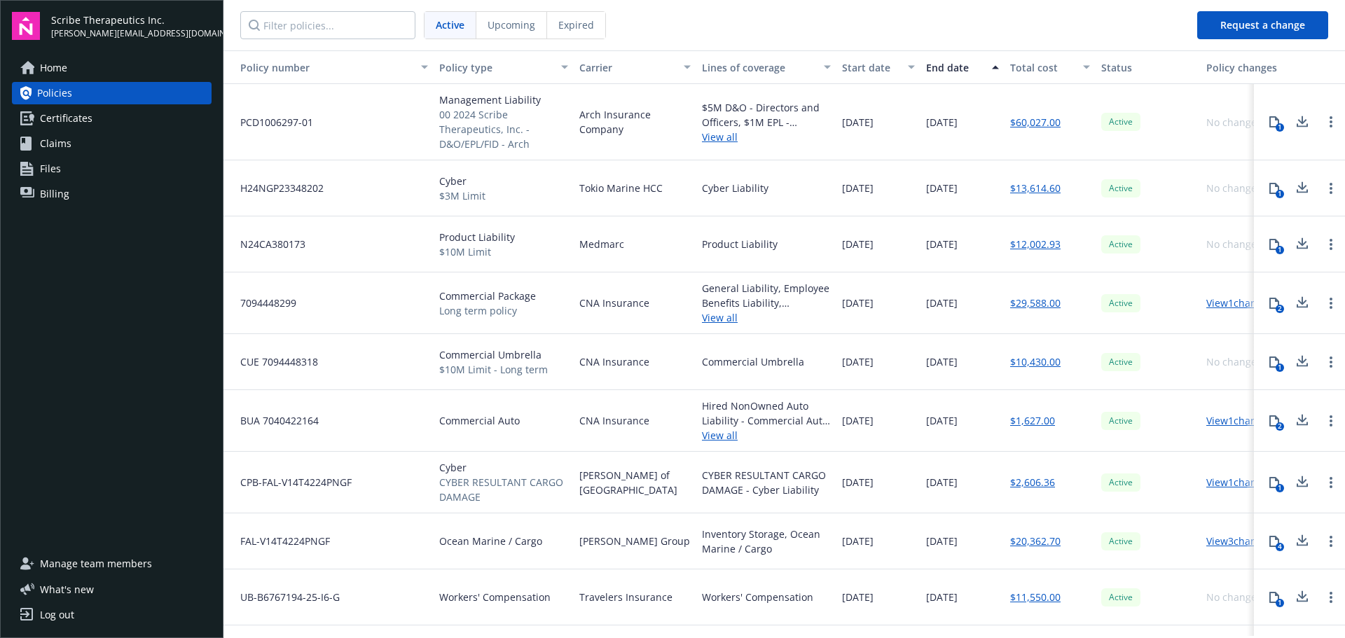
click at [785, 308] on div "General Liability, Employee Benefits Liability, Commercial Property" at bounding box center [766, 295] width 129 height 29
click at [724, 315] on link "View all" at bounding box center [766, 317] width 129 height 15
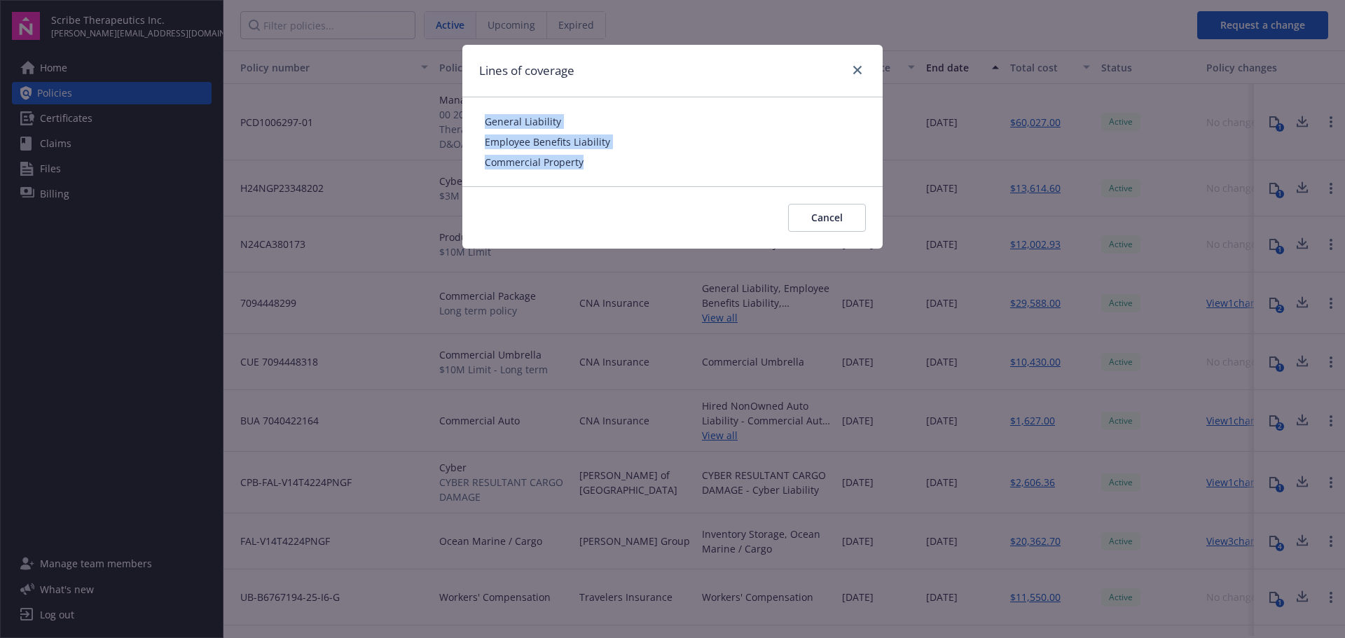
drag, startPoint x: 591, startPoint y: 163, endPoint x: 481, endPoint y: 122, distance: 118.2
click at [481, 122] on div "General Liability Employee Benefits Liability Commercial Property" at bounding box center [672, 141] width 420 height 89
click at [858, 68] on icon "close" at bounding box center [857, 70] width 8 height 8
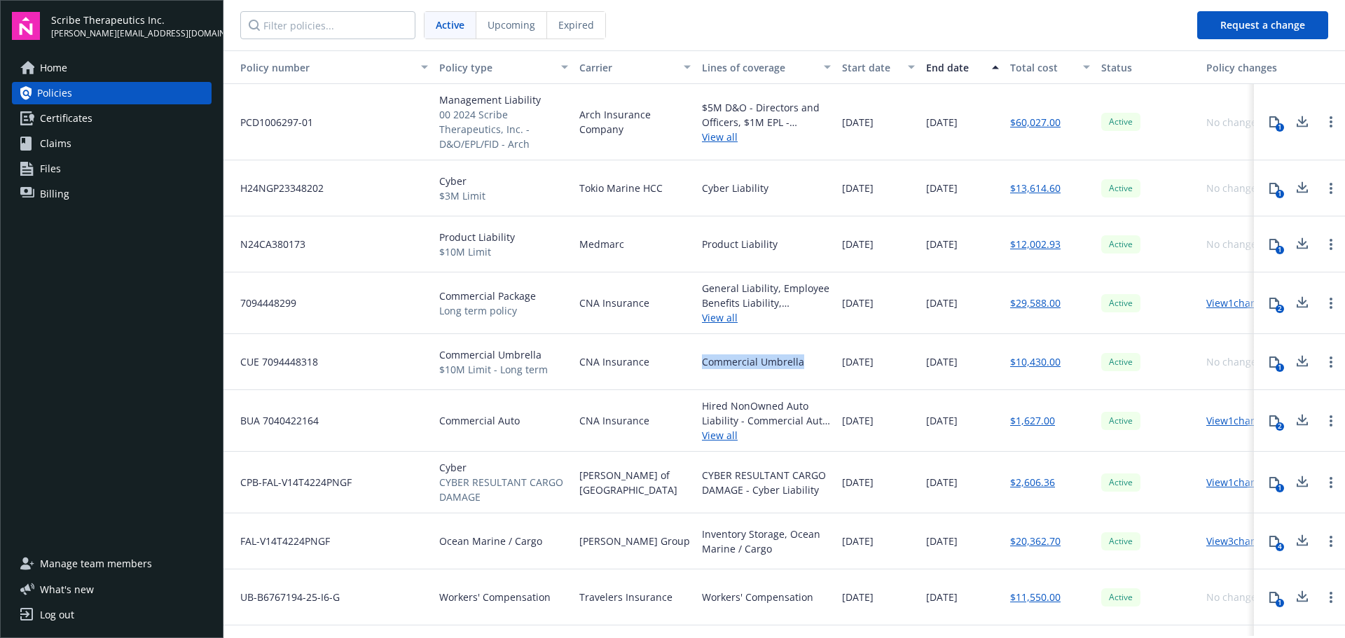
drag, startPoint x: 805, startPoint y: 352, endPoint x: 699, endPoint y: 357, distance: 106.7
click at [699, 357] on div "Commercial Umbrella" at bounding box center [766, 362] width 140 height 56
click at [720, 431] on link "View all" at bounding box center [766, 435] width 129 height 15
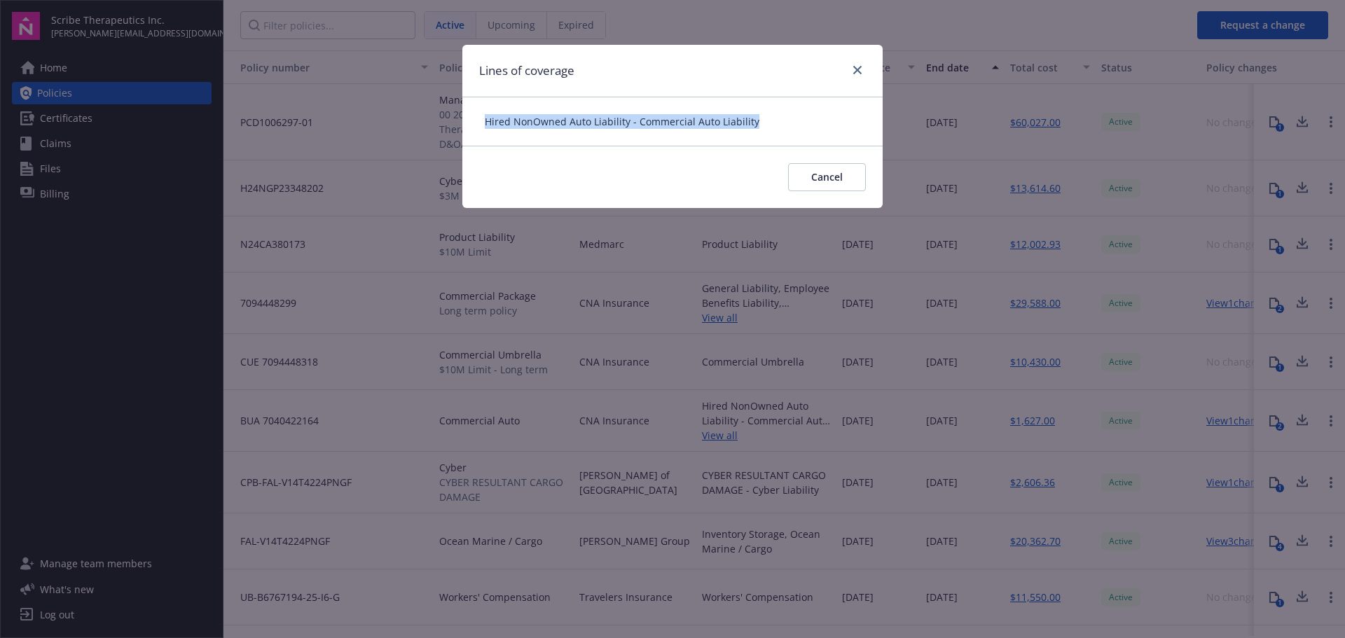
drag, startPoint x: 792, startPoint y: 134, endPoint x: 593, endPoint y: 140, distance: 199.1
click at [486, 128] on div "Hired NonOwned Auto Liability - Commercial Auto Liability" at bounding box center [672, 121] width 420 height 48
click at [837, 185] on button "Cancel" at bounding box center [827, 177] width 78 height 28
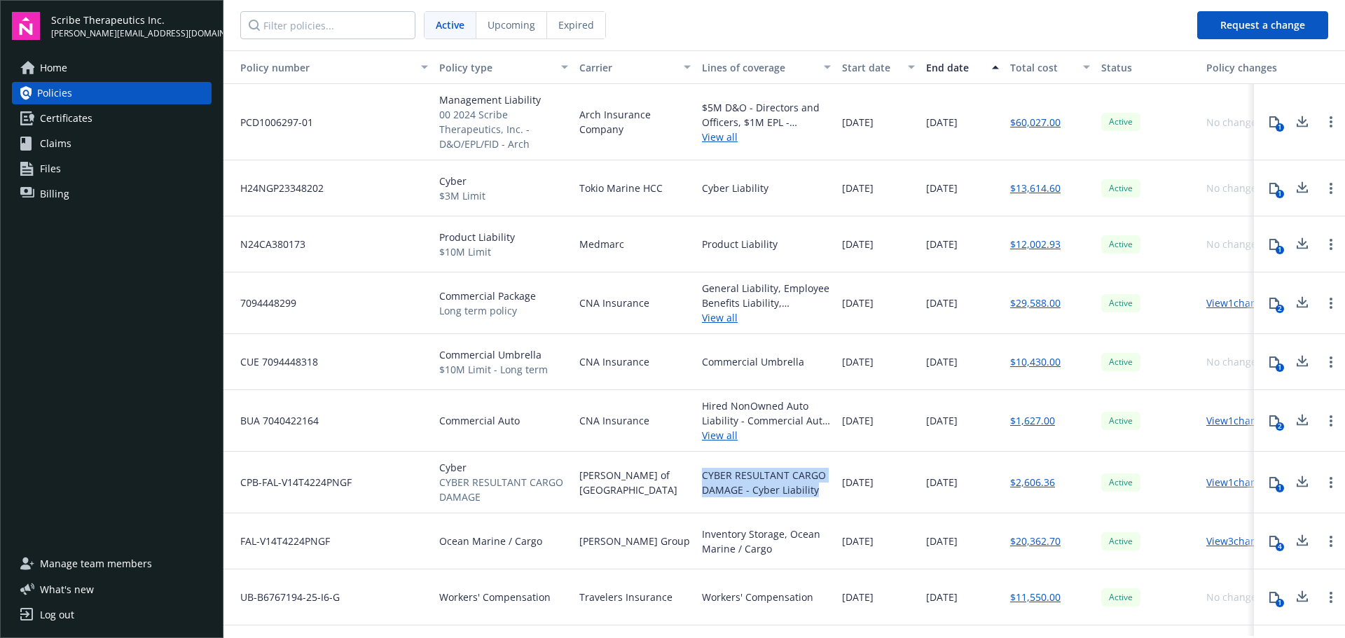
drag, startPoint x: 817, startPoint y: 491, endPoint x: 701, endPoint y: 474, distance: 117.6
click at [701, 474] on div "CYBER RESULTANT CARGO DAMAGE - Cyber Liability" at bounding box center [766, 483] width 140 height 62
drag, startPoint x: 788, startPoint y: 548, endPoint x: 1303, endPoint y: 484, distance: 519.6
click at [699, 533] on div "Inventory Storage, Ocean Marine / Cargo" at bounding box center [766, 542] width 140 height 56
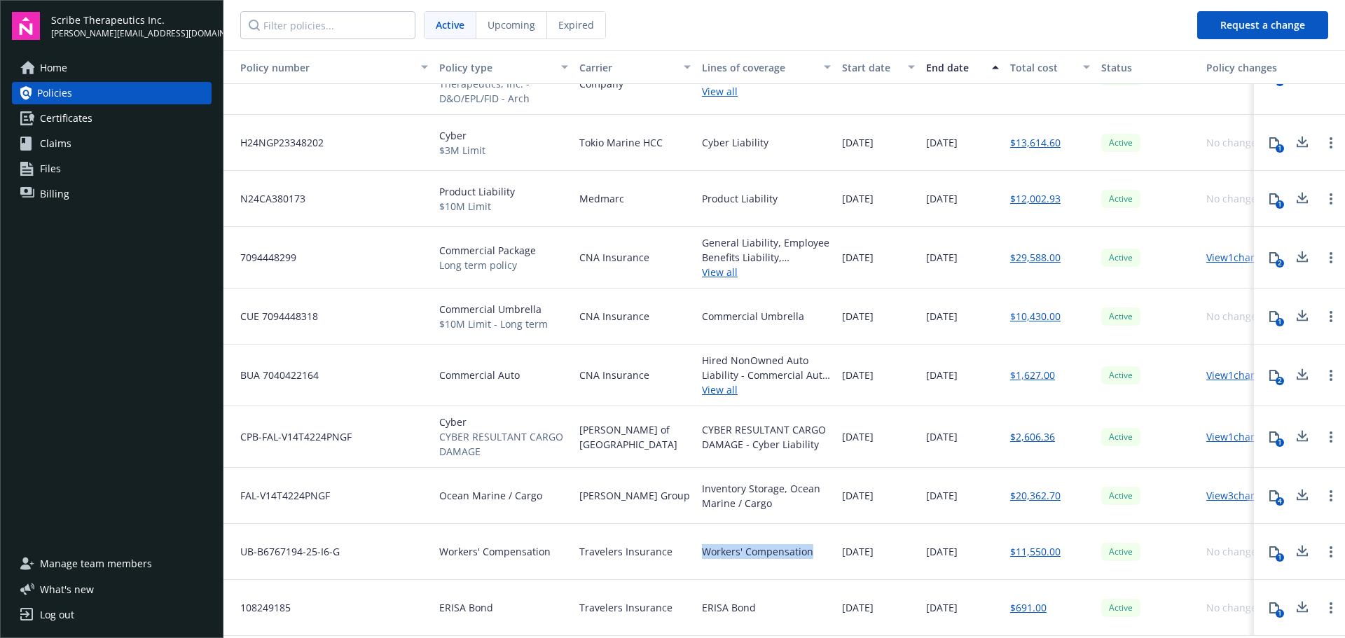
drag, startPoint x: 818, startPoint y: 538, endPoint x: 701, endPoint y: 541, distance: 117.0
click at [701, 541] on div "Workers' Compensation" at bounding box center [766, 552] width 140 height 56
drag, startPoint x: 770, startPoint y: 593, endPoint x: 1341, endPoint y: 537, distance: 573.7
click at [694, 593] on div "108249185 ERISA Bond Travelers Insurance ERISA Bond 01/02/2025 01/02/2028 $691.…" at bounding box center [802, 608] width 1156 height 56
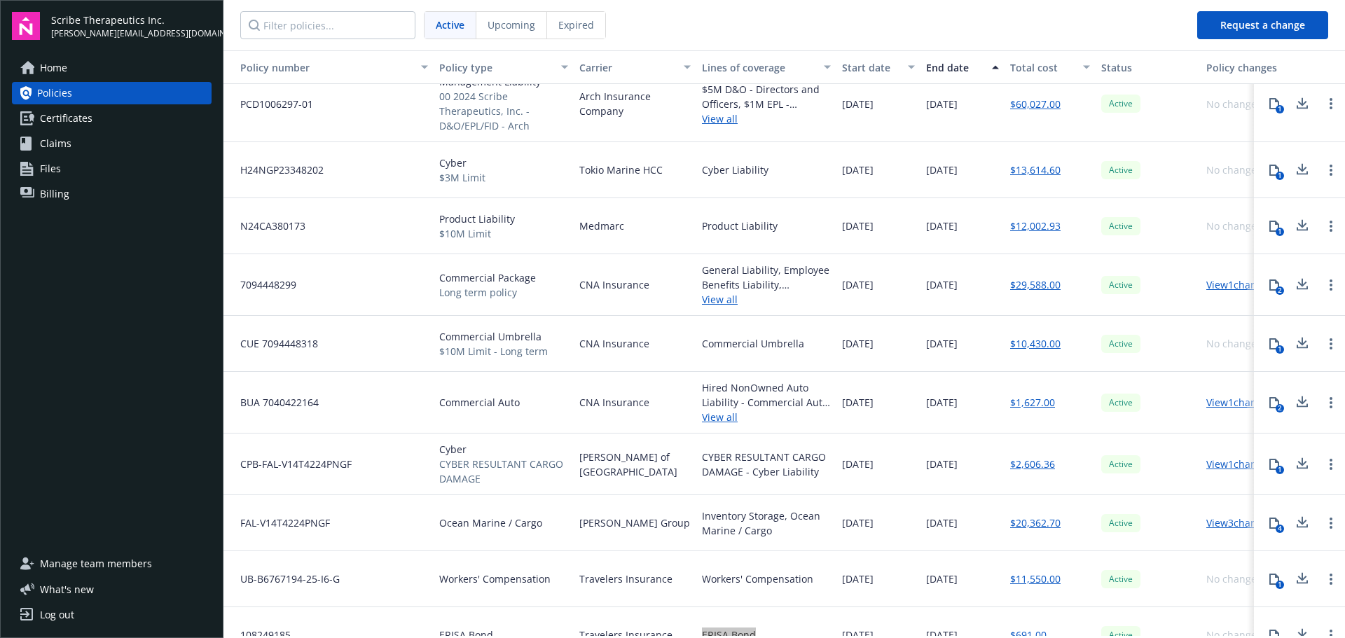
scroll to position [0, 0]
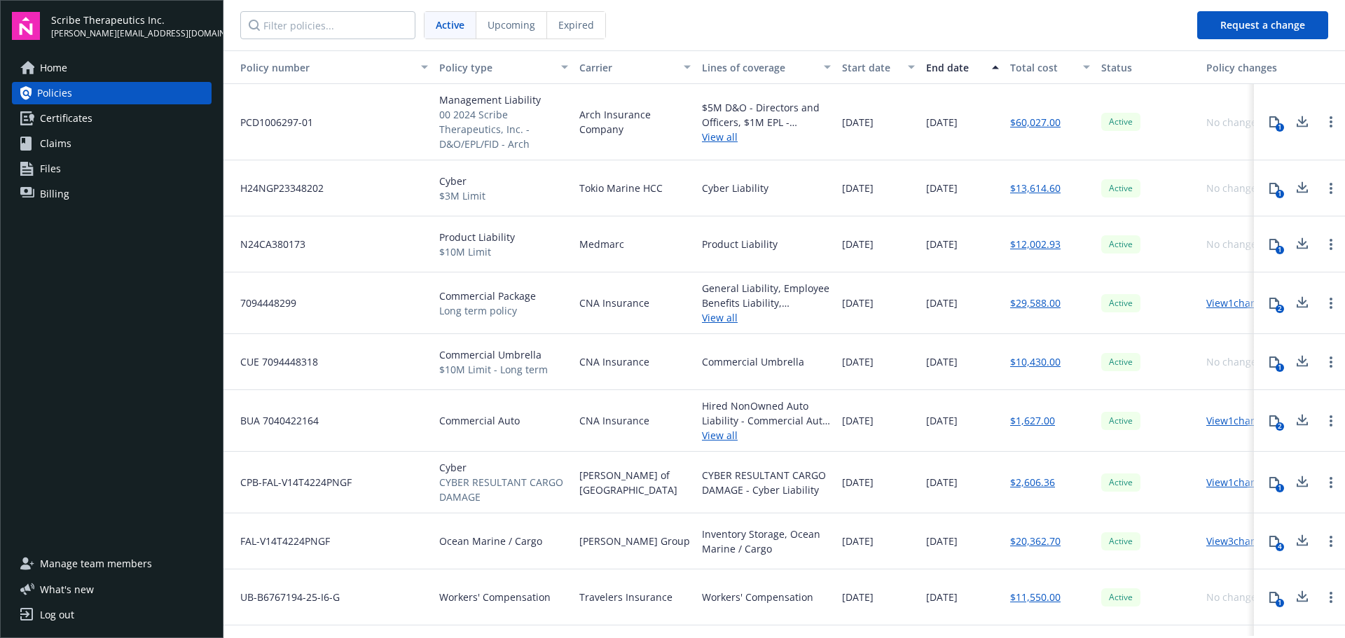
drag, startPoint x: 842, startPoint y: 116, endPoint x: 977, endPoint y: 123, distance: 134.7
click at [977, 123] on div "PCD1006297-01 Management Liability 00 2024 Scribe Therapeutics, Inc. - D&O/EPL/…" at bounding box center [802, 122] width 1156 height 76
drag, startPoint x: 842, startPoint y: 301, endPoint x: 917, endPoint y: 302, distance: 75.7
click at [917, 302] on div "11/06/2024" at bounding box center [879, 304] width 84 height 62
drag, startPoint x: 839, startPoint y: 485, endPoint x: 912, endPoint y: 487, distance: 72.9
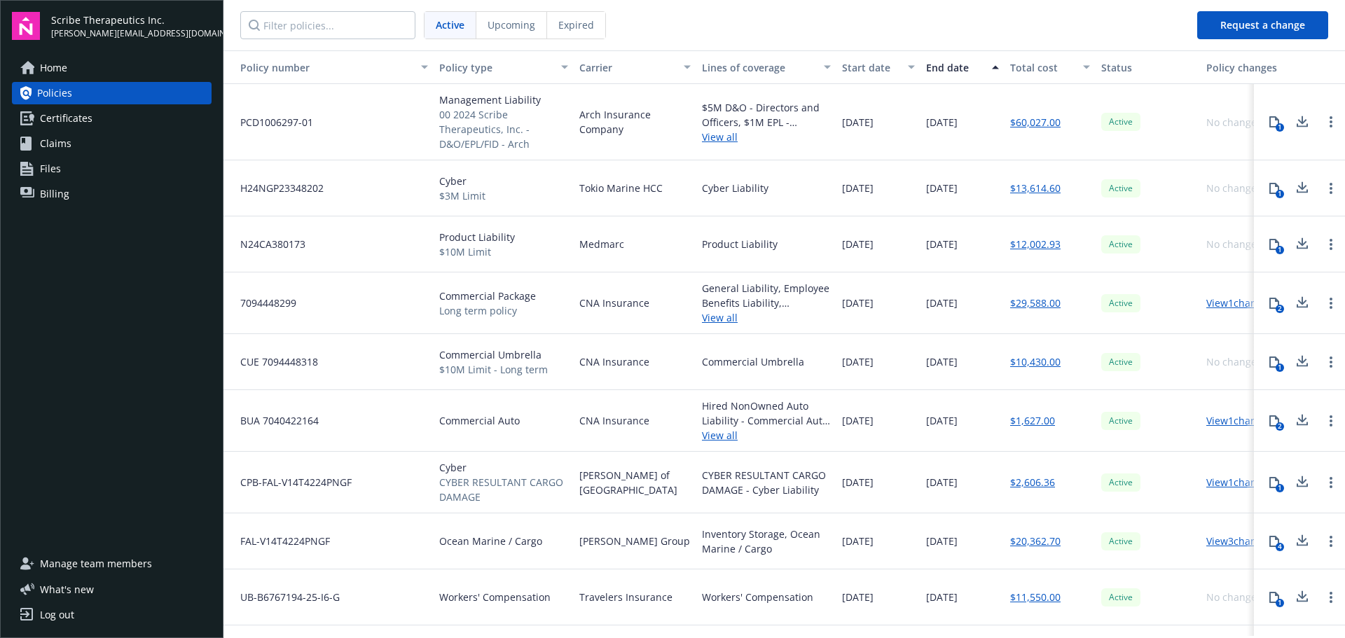
click at [912, 487] on div "08/27/2024" at bounding box center [879, 483] width 84 height 62
drag, startPoint x: 824, startPoint y: 542, endPoint x: 820, endPoint y: 535, distance: 7.2
click at [829, 542] on div "Inventory Storage, Ocean Marine / Cargo" at bounding box center [766, 541] width 129 height 29
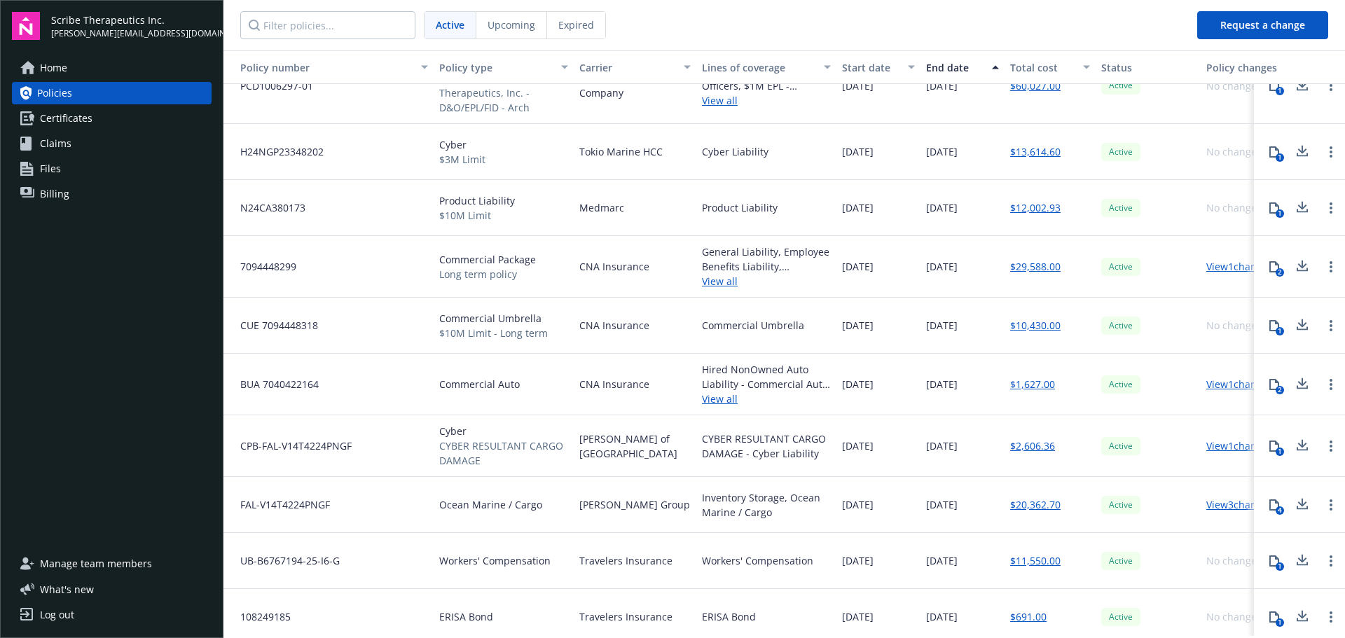
scroll to position [56, 0]
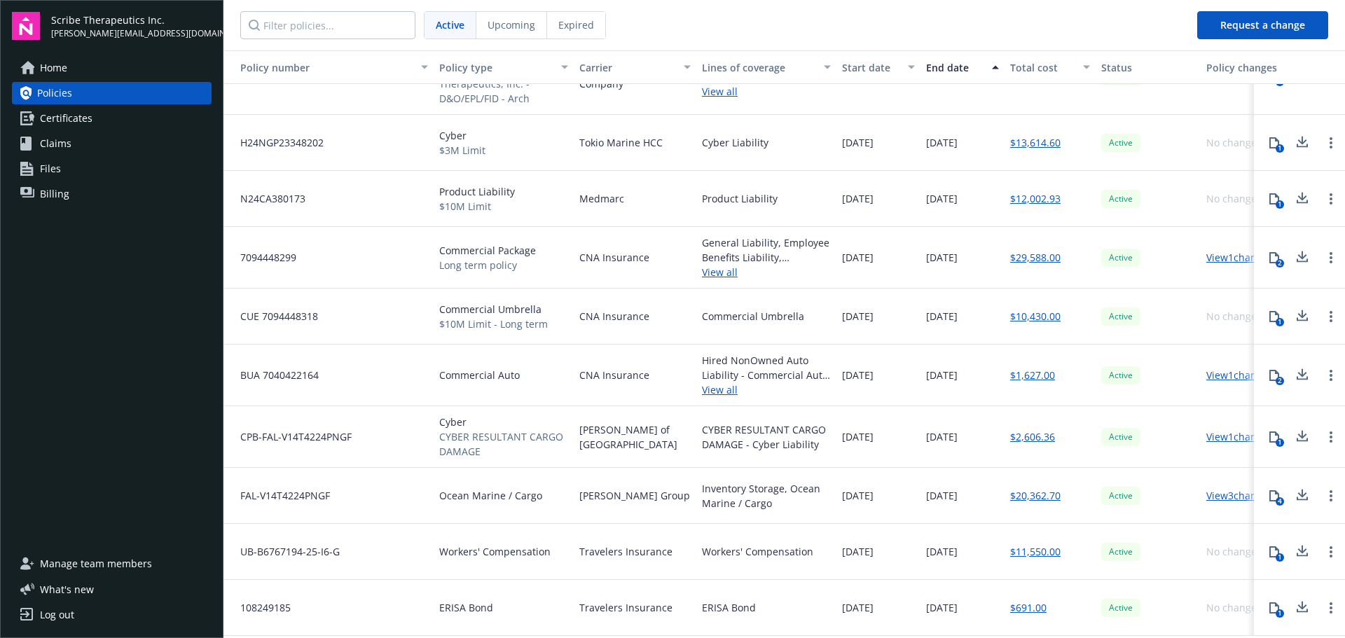
drag, startPoint x: 835, startPoint y: 540, endPoint x: 895, endPoint y: 542, distance: 61.0
click at [895, 542] on div "UB-B6767194-25-I6-G Workers' Compensation Travelers Insurance Workers' Compensa…" at bounding box center [802, 552] width 1156 height 56
drag, startPoint x: 844, startPoint y: 597, endPoint x: 900, endPoint y: 598, distance: 56.1
click at [900, 598] on div "01/02/2025" at bounding box center [879, 608] width 84 height 56
click at [830, 587] on div "ERISA Bond" at bounding box center [766, 608] width 140 height 56
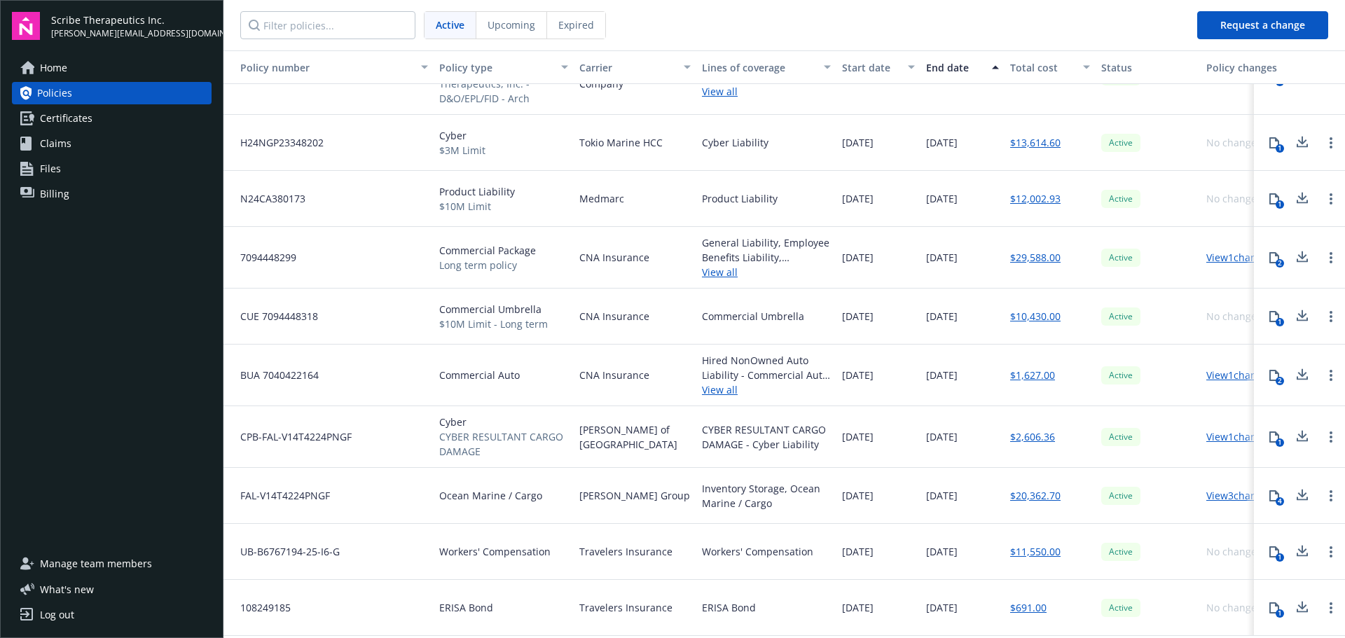
drag, startPoint x: 827, startPoint y: 596, endPoint x: 1342, endPoint y: 561, distance: 516.2
click at [895, 599] on div "108249185 ERISA Bond Travelers Insurance ERISA Bond 01/02/2025 01/02/2028 $691.…" at bounding box center [802, 608] width 1156 height 56
drag, startPoint x: 980, startPoint y: 596, endPoint x: 925, endPoint y: 593, distance: 55.5
click at [925, 598] on div "01/02/2028" at bounding box center [963, 608] width 84 height 56
drag, startPoint x: 982, startPoint y: 547, endPoint x: 1205, endPoint y: 507, distance: 227.1
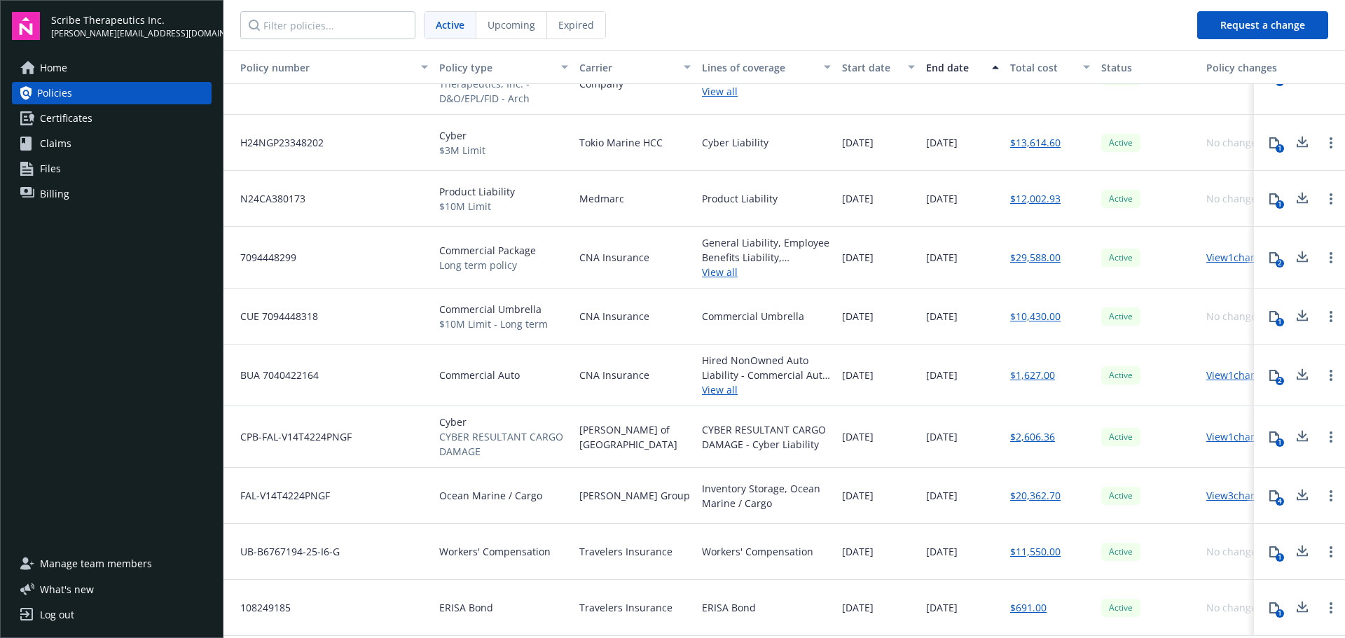
click at [927, 544] on div "10/01/2026" at bounding box center [963, 552] width 84 height 56
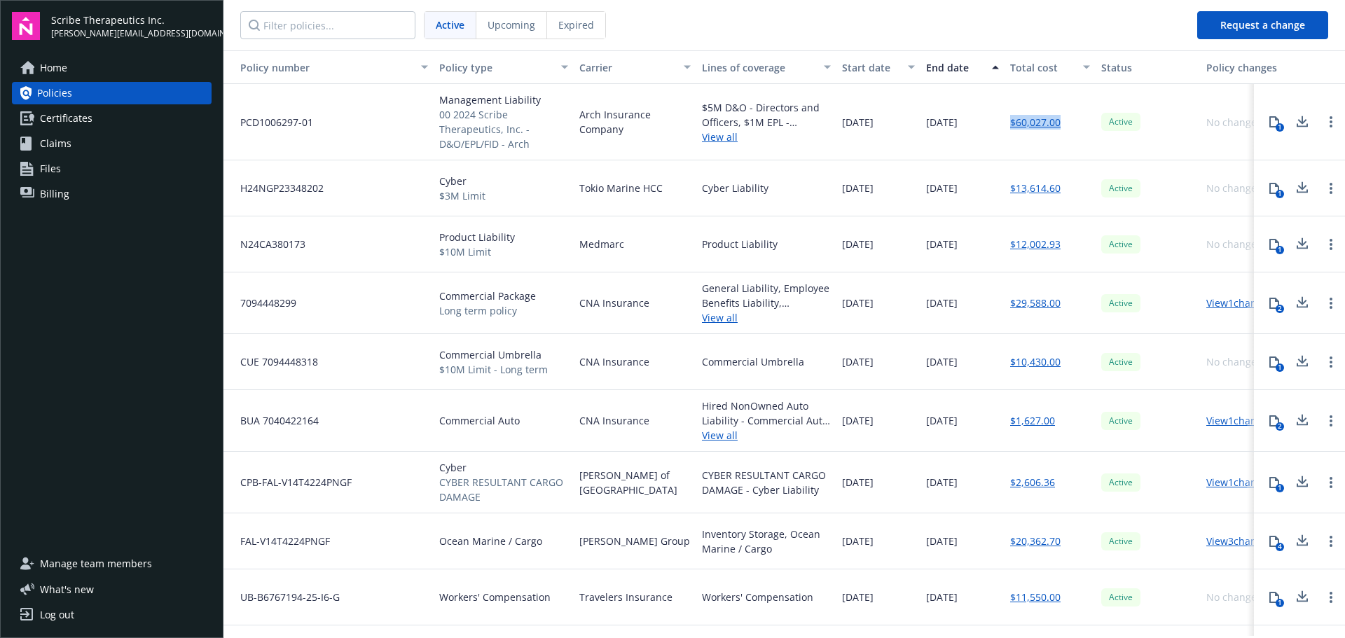
drag, startPoint x: 1063, startPoint y: 128, endPoint x: 1012, endPoint y: 123, distance: 51.4
click at [1012, 123] on div "$60,027.00" at bounding box center [1050, 122] width 91 height 76
drag, startPoint x: 1061, startPoint y: 191, endPoint x: 1013, endPoint y: 195, distance: 47.8
click at [1013, 195] on div "$13,614.60" at bounding box center [1050, 188] width 91 height 56
drag, startPoint x: 1073, startPoint y: 254, endPoint x: 1010, endPoint y: 244, distance: 63.8
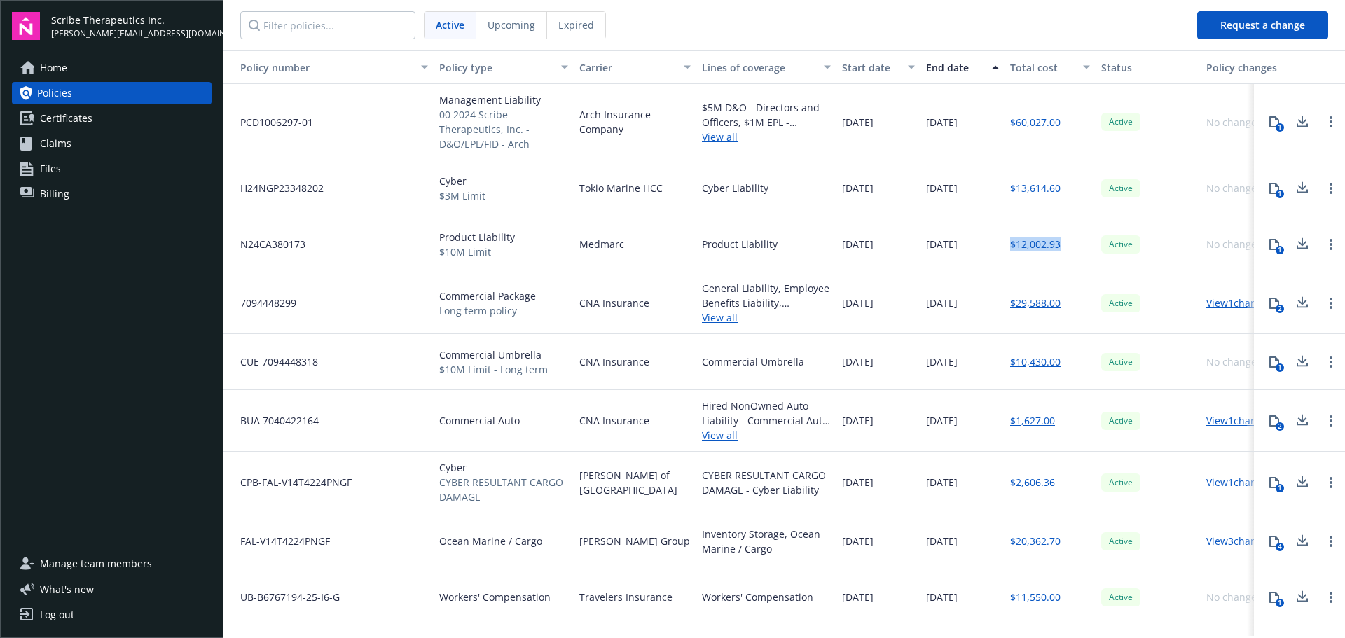
click at [1010, 244] on div "$12,002.93" at bounding box center [1050, 245] width 91 height 56
drag, startPoint x: 1071, startPoint y: 299, endPoint x: 1004, endPoint y: 306, distance: 66.9
click at [1004, 306] on div "7094448299 Commercial Package Long term policy CNA Insurance General Liability,…" at bounding box center [802, 304] width 1156 height 62
drag, startPoint x: 1064, startPoint y: 361, endPoint x: 1005, endPoint y: 363, distance: 58.9
click at [1005, 363] on div "$10,430.00" at bounding box center [1050, 362] width 91 height 56
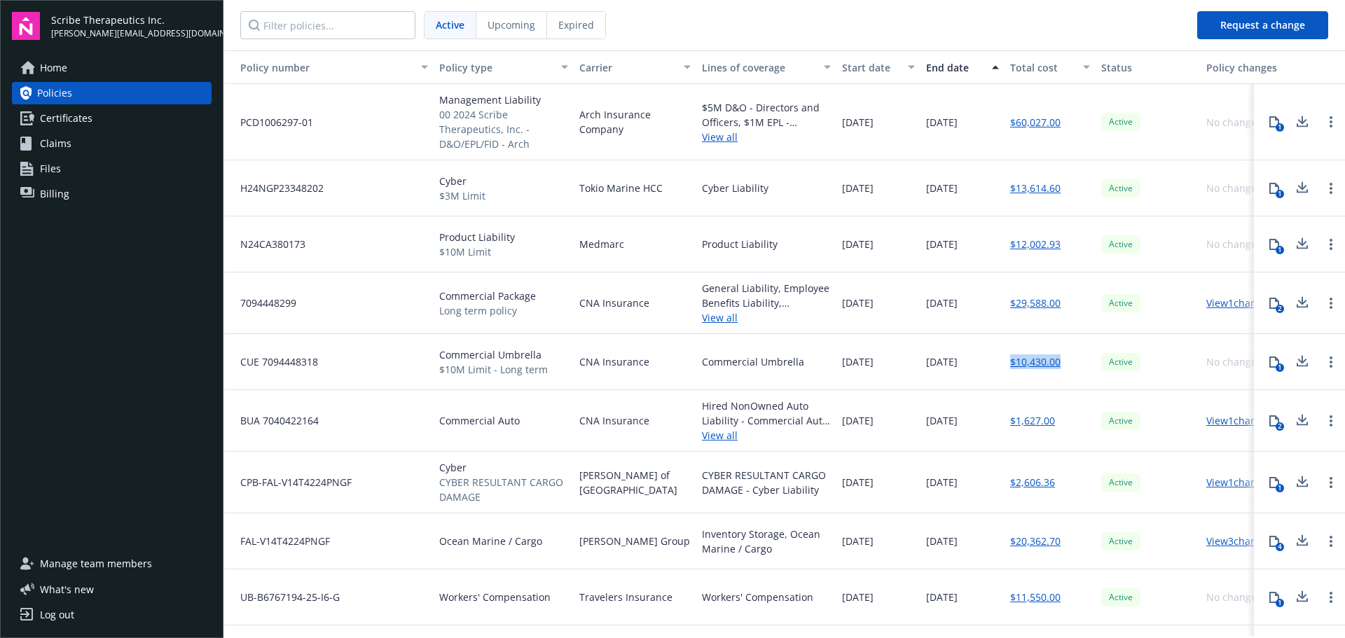
drag, startPoint x: 1060, startPoint y: 425, endPoint x: 1004, endPoint y: 423, distance: 56.1
click at [1004, 423] on div "BUA 7040422164 Commercial Auto CNA Insurance Hired NonOwned Auto Liability - Co…" at bounding box center [802, 421] width 1156 height 62
drag, startPoint x: 1064, startPoint y: 483, endPoint x: 1007, endPoint y: 486, distance: 56.8
click at [1007, 486] on div "$2,606.36" at bounding box center [1050, 483] width 91 height 62
drag, startPoint x: 1064, startPoint y: 544, endPoint x: 1309, endPoint y: 525, distance: 246.0
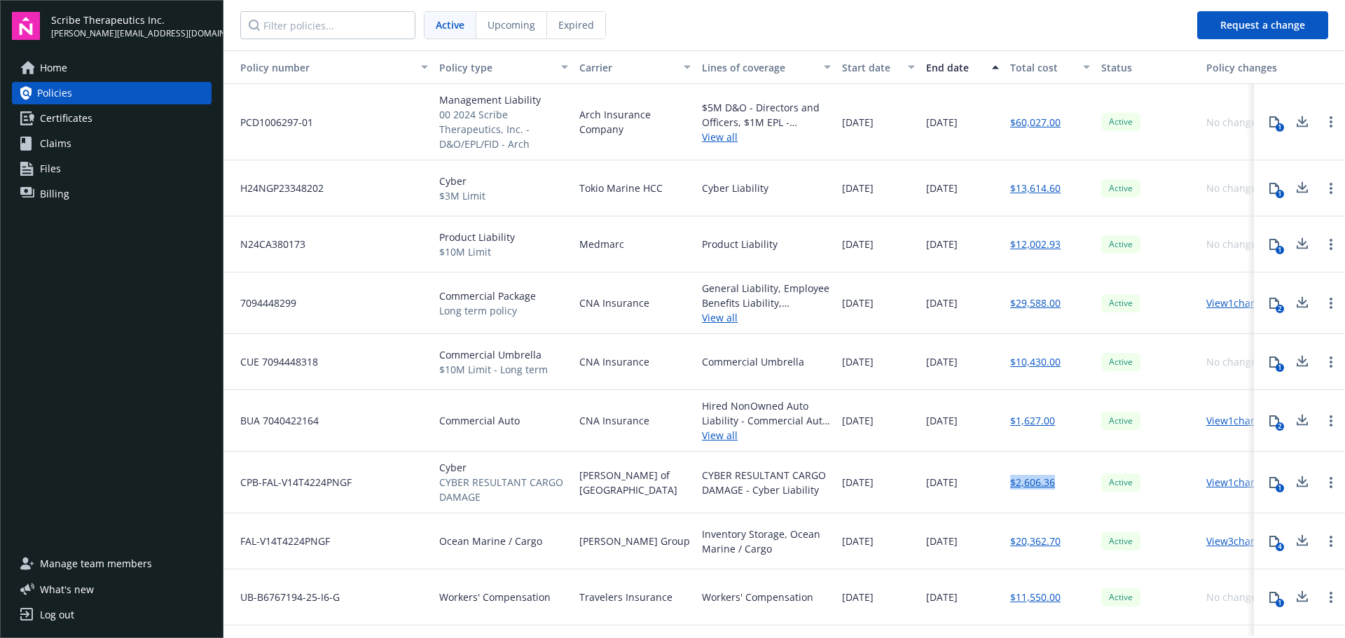
click at [995, 545] on div "FAL-V14T4224PNGF Ocean Marine / Cargo Beazley Group Inventory Storage, Ocean Ma…" at bounding box center [802, 542] width 1156 height 56
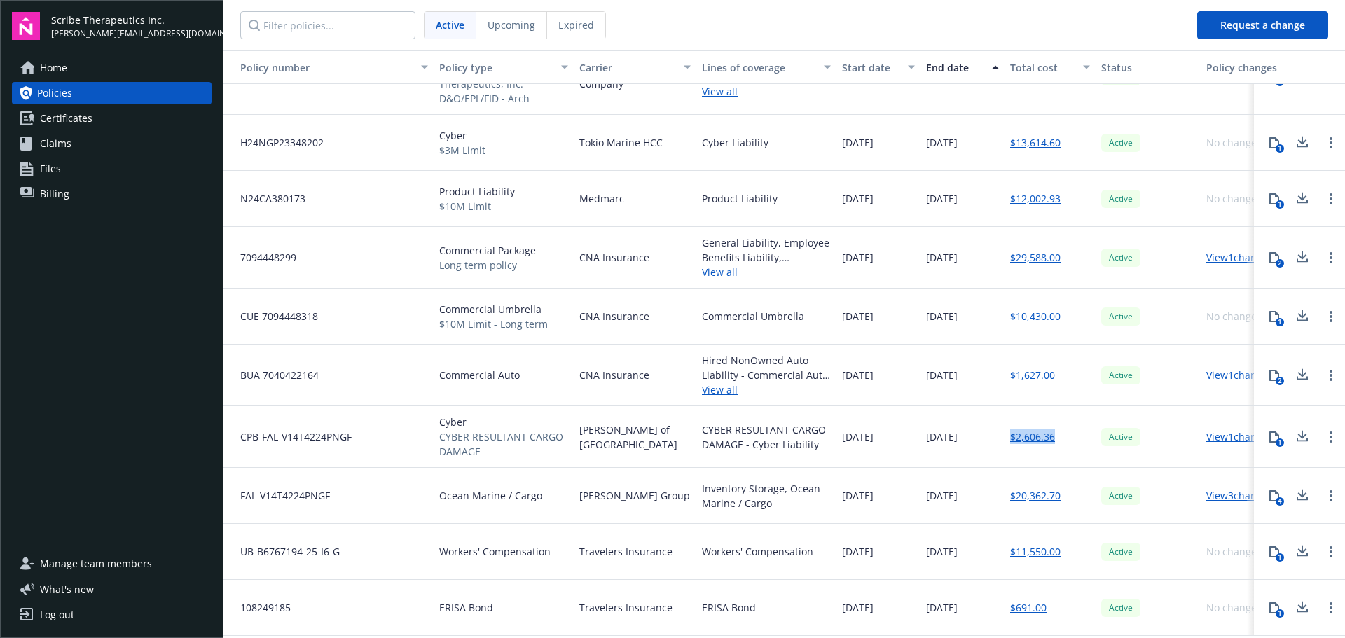
drag, startPoint x: 1062, startPoint y: 551, endPoint x: 1000, endPoint y: 526, distance: 66.6
click at [991, 540] on div "UB-B6767194-25-I6-G Workers' Compensation Travelers Insurance Workers' Compensa…" at bounding box center [802, 552] width 1156 height 56
drag, startPoint x: 1055, startPoint y: 600, endPoint x: 991, endPoint y: 606, distance: 63.4
click at [991, 606] on div "108249185 ERISA Bond Travelers Insurance ERISA Bond 01/02/2025 01/02/2028 $691.…" at bounding box center [802, 608] width 1156 height 56
